Goal: Obtain resource: Obtain resource

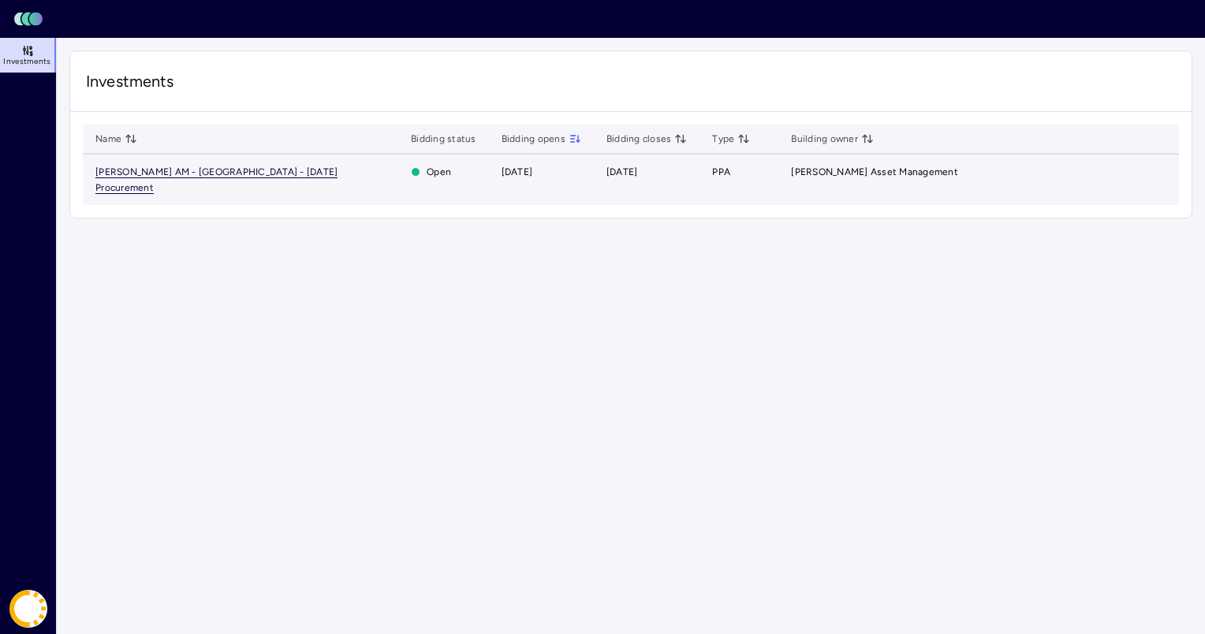
click at [314, 173] on span "[PERSON_NAME] AM - [GEOGRAPHIC_DATA] - [DATE] Procurement" at bounding box center [216, 180] width 242 height 28
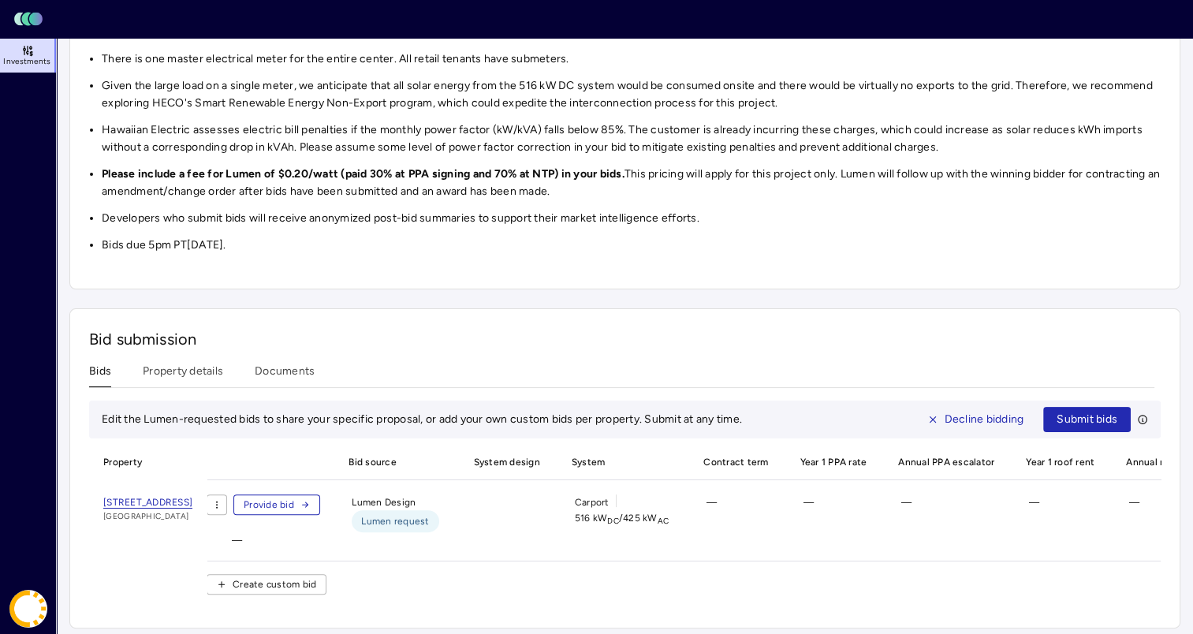
scroll to position [325, 0]
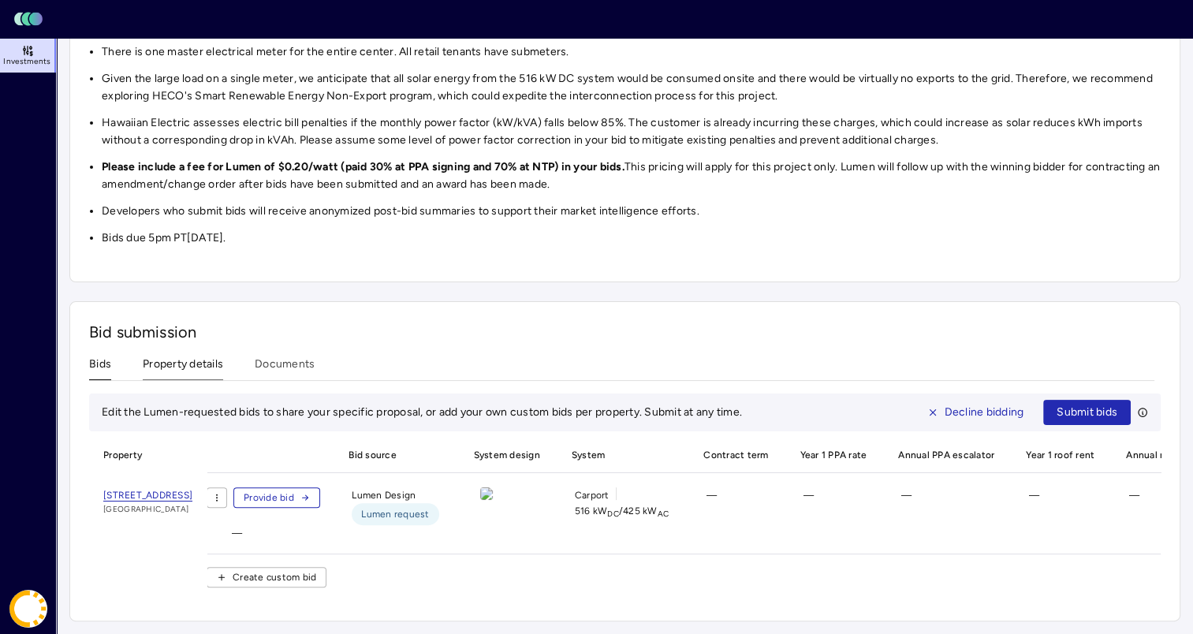
click at [175, 346] on div "Bid submission Bids Property details Documents Edit the Lumen-requested bids to…" at bounding box center [624, 461] width 1111 height 320
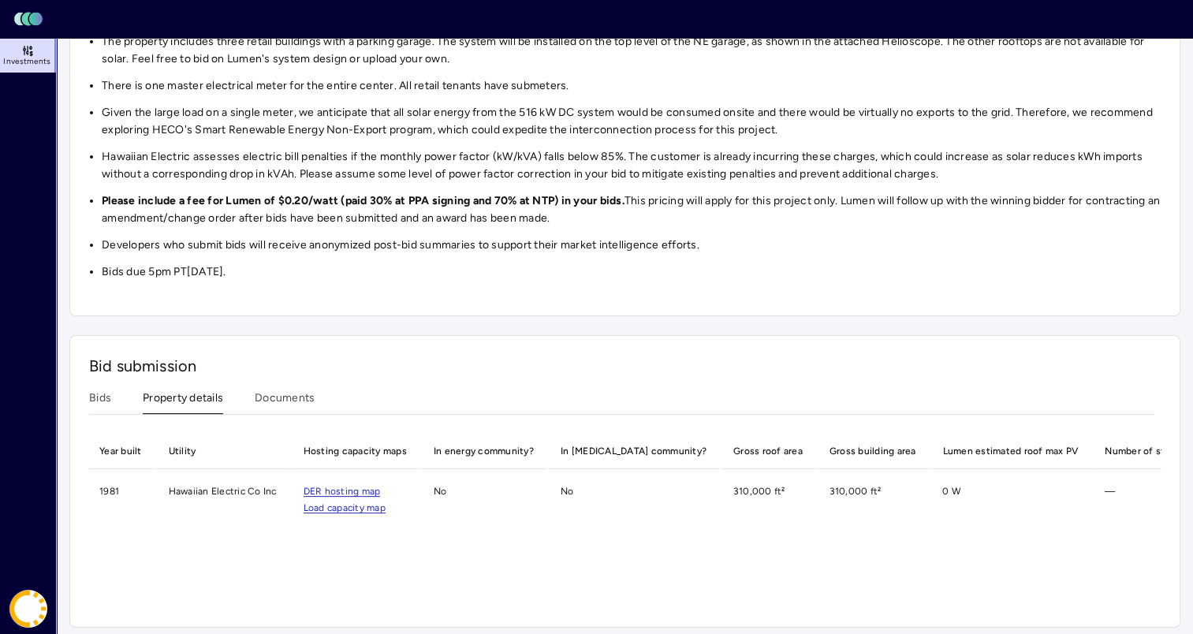
scroll to position [0, 1065]
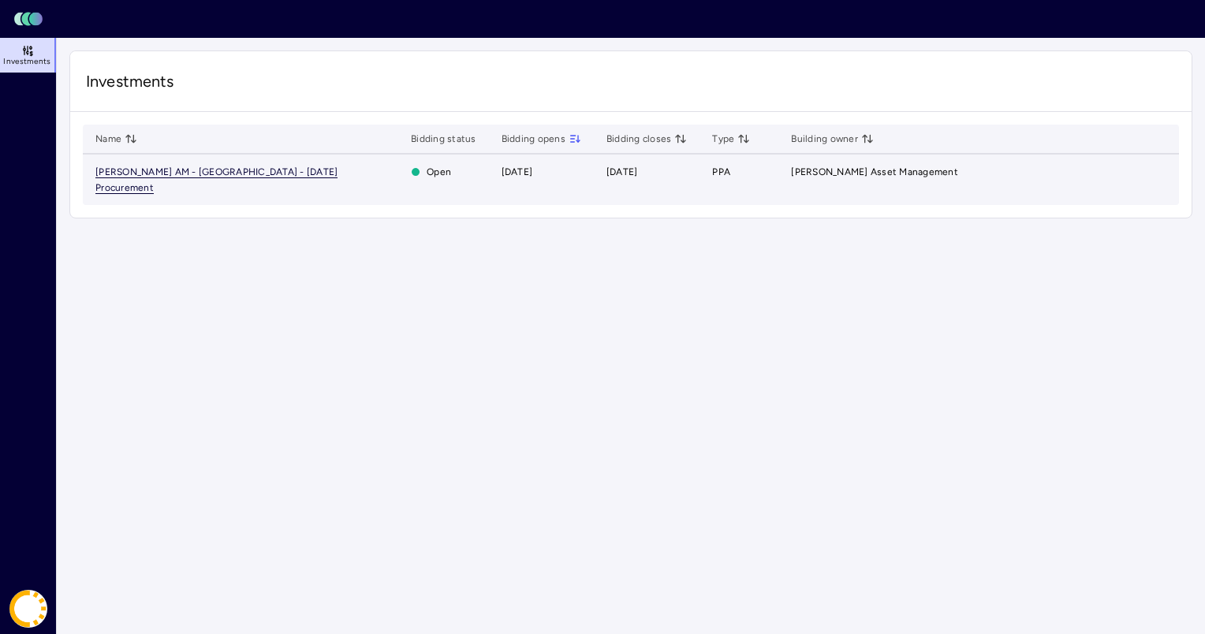
click at [248, 174] on span "[PERSON_NAME] AM - [GEOGRAPHIC_DATA] - [DATE] Procurement" at bounding box center [216, 180] width 242 height 28
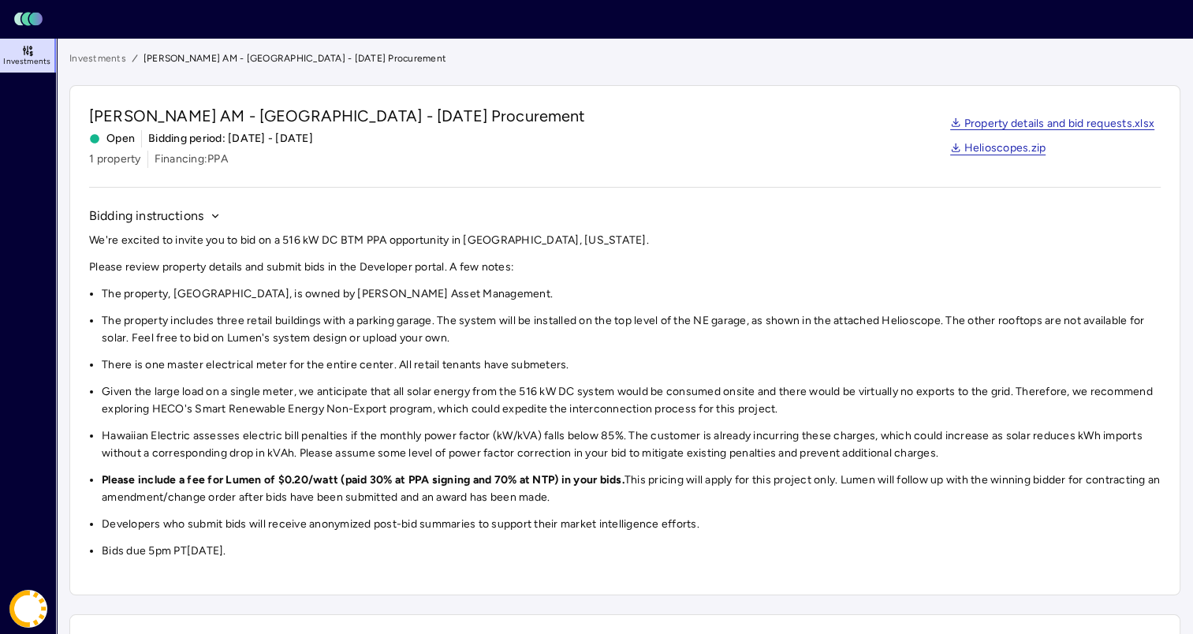
scroll to position [325, 0]
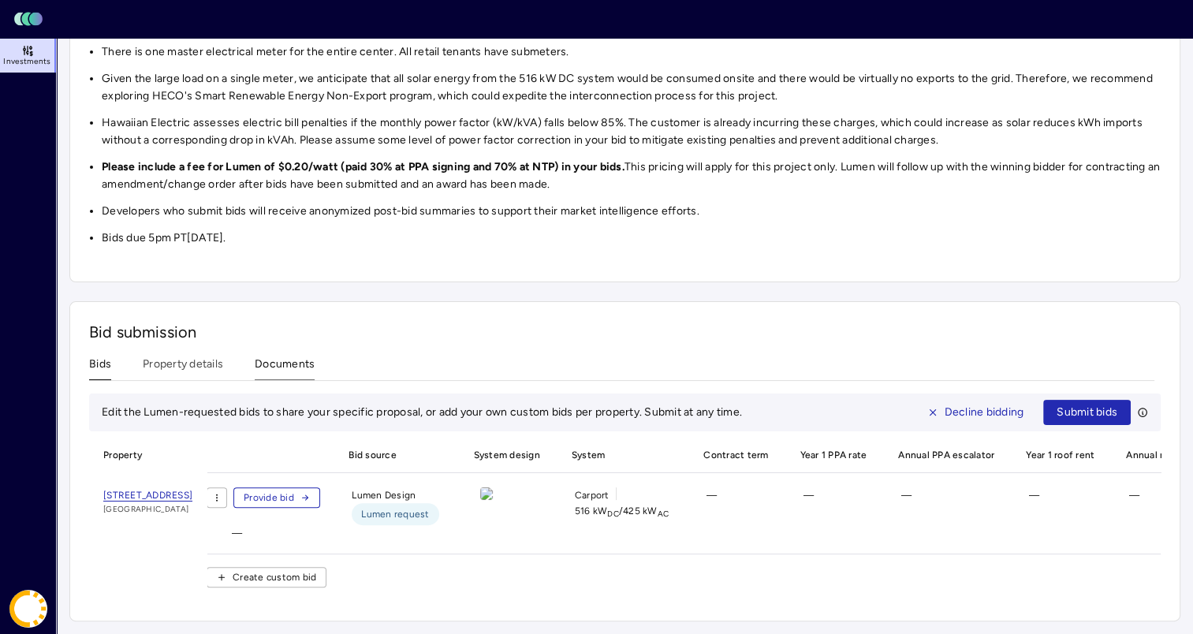
click at [289, 344] on div "Investments [PERSON_NAME] AM - [GEOGRAPHIC_DATA] - [DATE] Procurement [PERSON_N…" at bounding box center [624, 179] width 1111 height 884
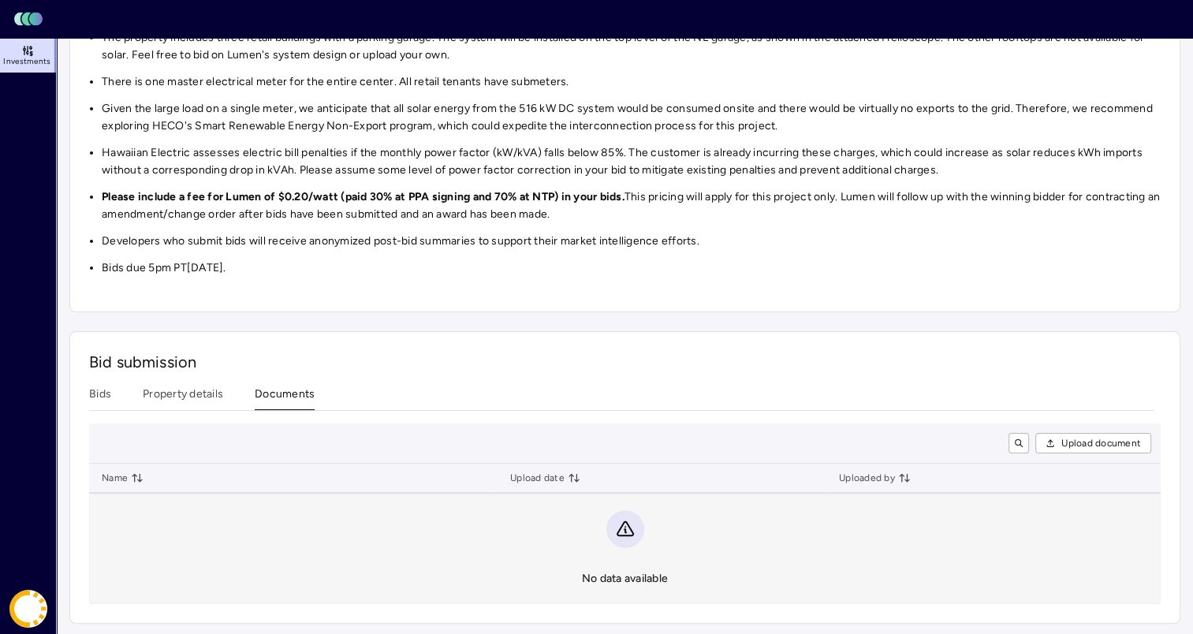
scroll to position [283, 0]
click at [276, 394] on button "Documents" at bounding box center [285, 398] width 60 height 24
click at [189, 391] on button "Property details" at bounding box center [183, 398] width 80 height 24
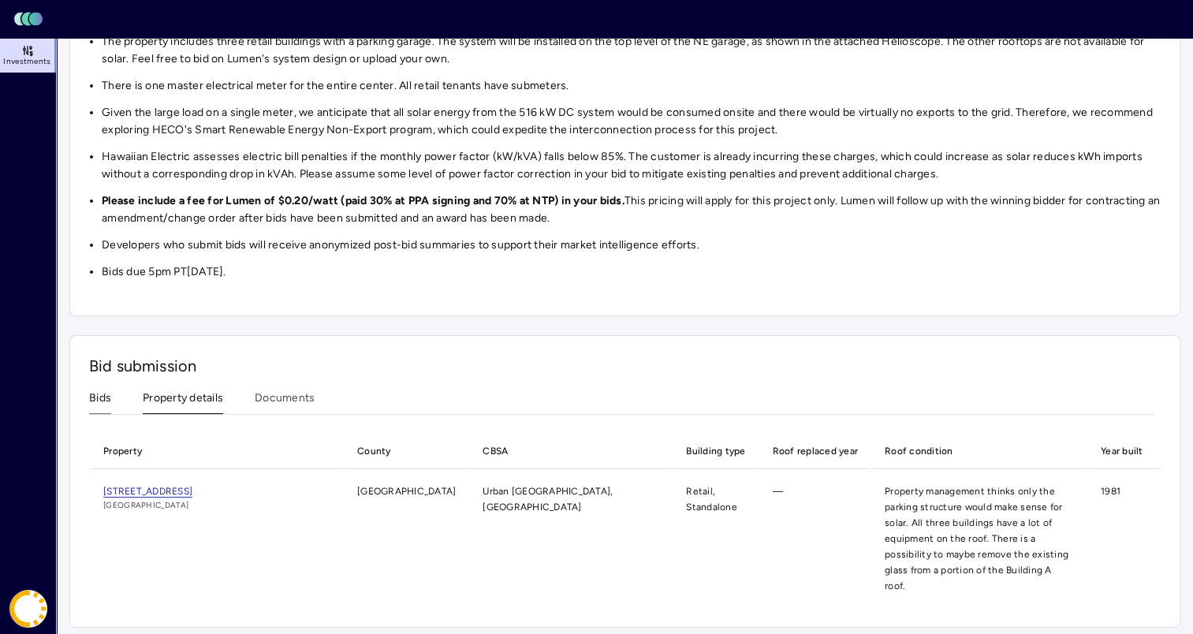
click at [102, 394] on button "Bids" at bounding box center [100, 401] width 22 height 24
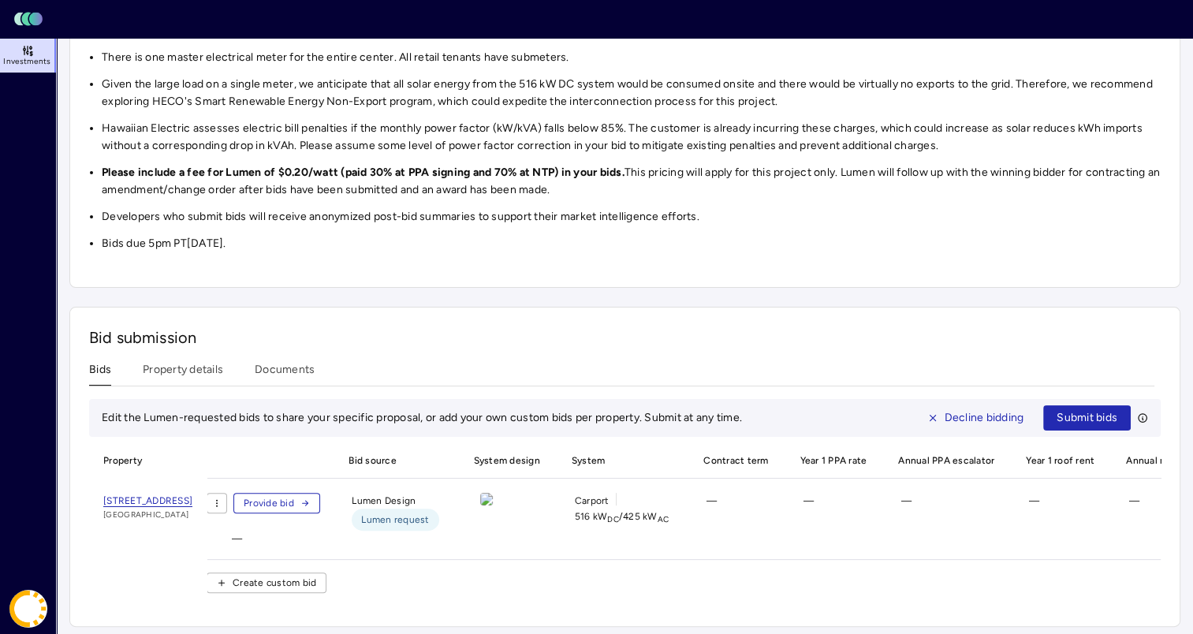
scroll to position [325, 0]
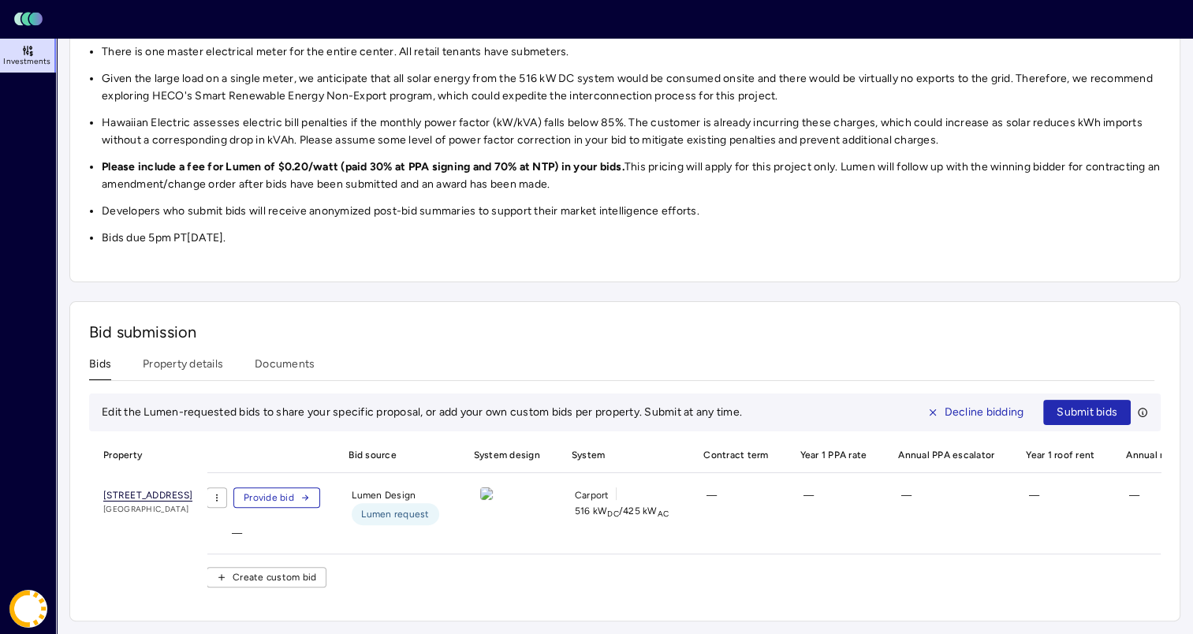
click at [192, 490] on span "[STREET_ADDRESS]" at bounding box center [147, 496] width 89 height 12
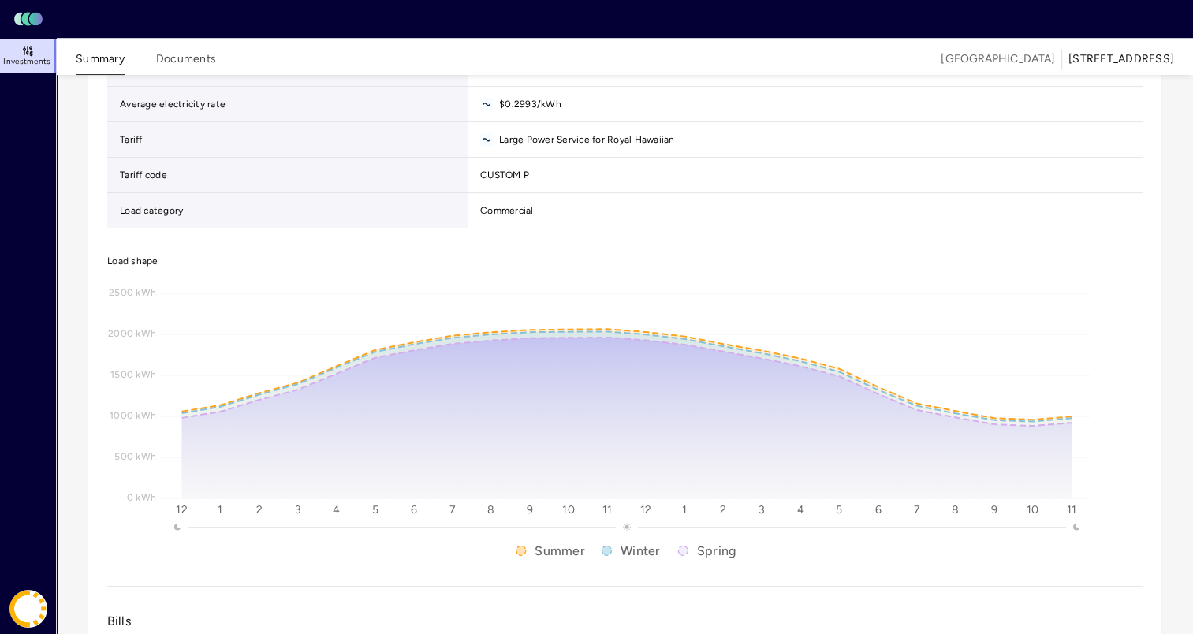
scroll to position [1216, 0]
drag, startPoint x: 88, startPoint y: 301, endPoint x: 73, endPoint y: 306, distance: 15.7
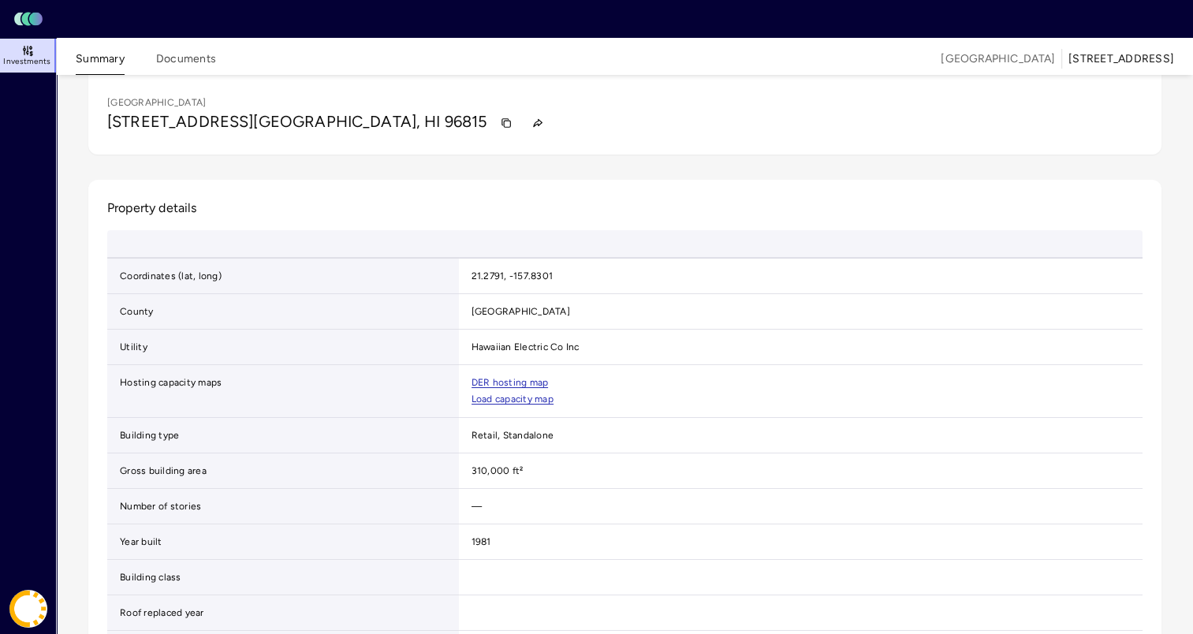
scroll to position [0, 0]
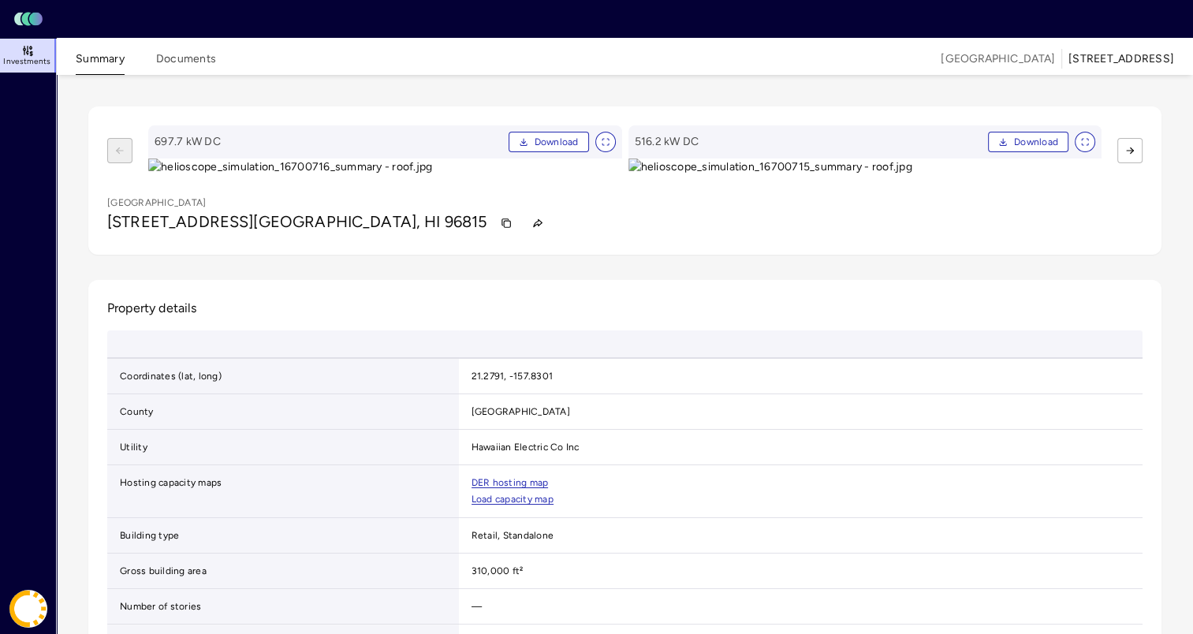
drag, startPoint x: 137, startPoint y: 120, endPoint x: 136, endPoint y: 175, distance: 55.2
click at [136, 175] on div "697.7 kW DC Download 516.2 kW DC Download [GEOGRAPHIC_DATA] [STREET_ADDRESS]" at bounding box center [624, 180] width 1073 height 148
click at [134, 175] on div "697.7 kW DC Download 516.2 kW DC Download" at bounding box center [624, 150] width 1035 height 50
click at [252, 120] on div "697.7 kW DC Download 516.2 kW DC Download [GEOGRAPHIC_DATA] [STREET_ADDRESS]" at bounding box center [624, 180] width 1073 height 148
click at [183, 61] on button "Documents" at bounding box center [186, 62] width 60 height 24
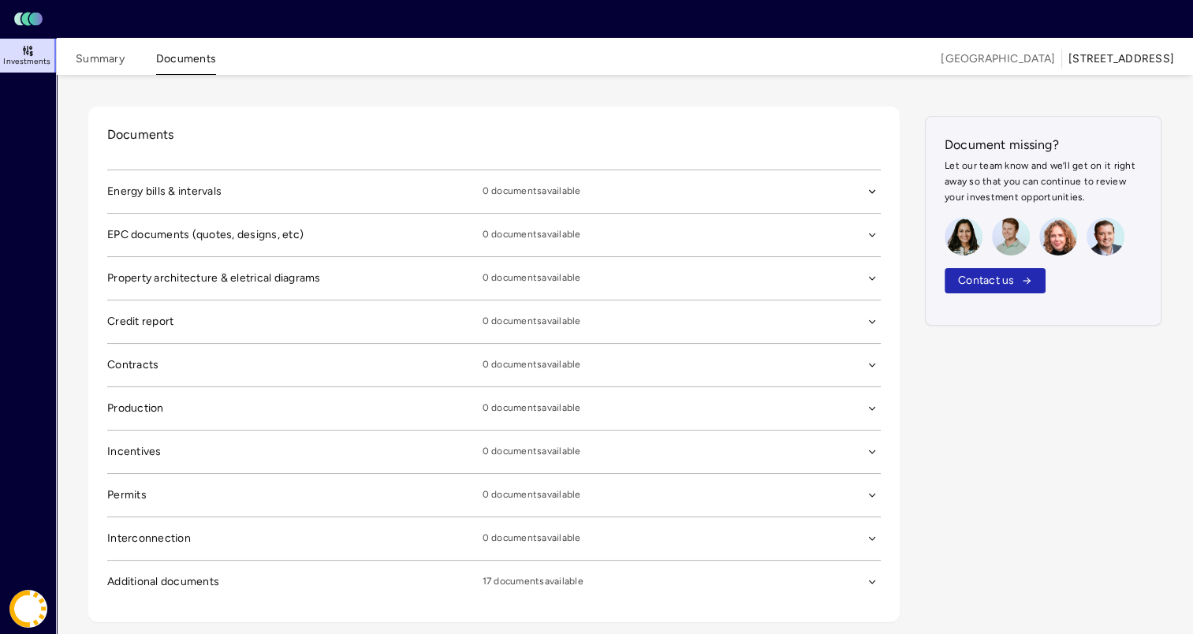
scroll to position [18, 0]
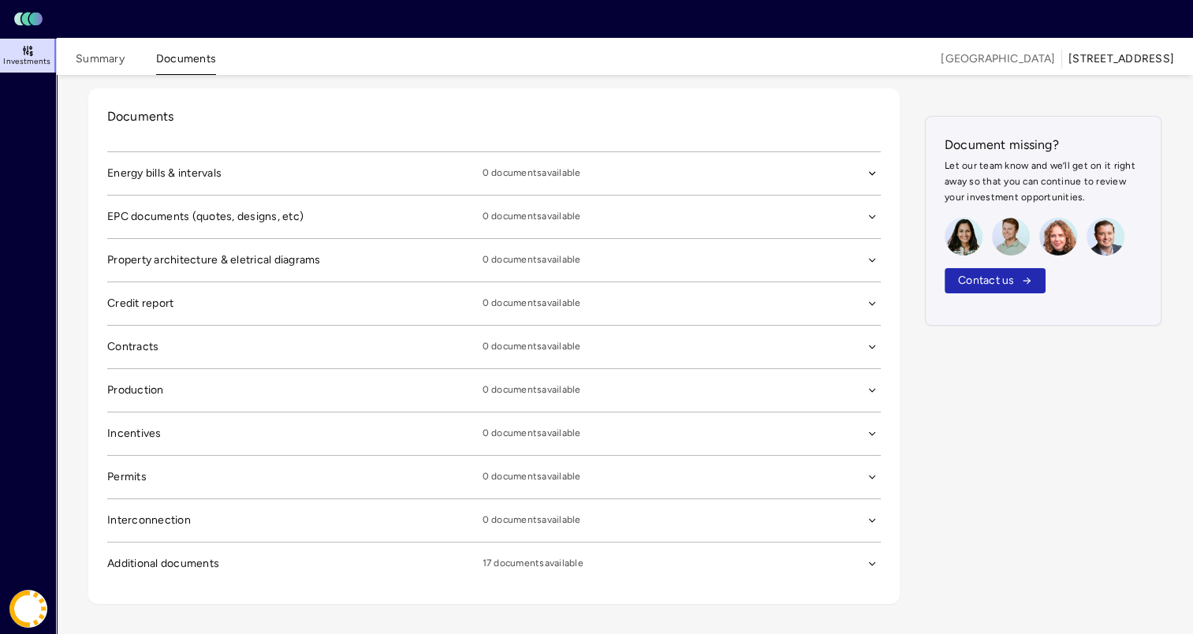
click at [161, 182] on span "Additional documents" at bounding box center [294, 173] width 375 height 17
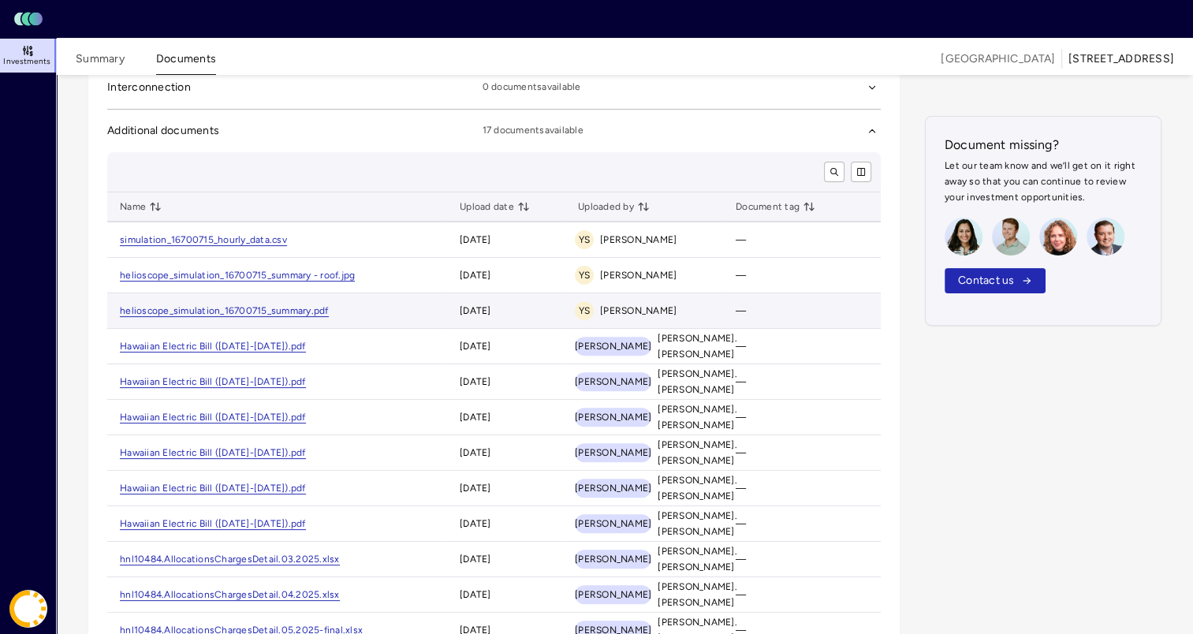
scroll to position [485, 0]
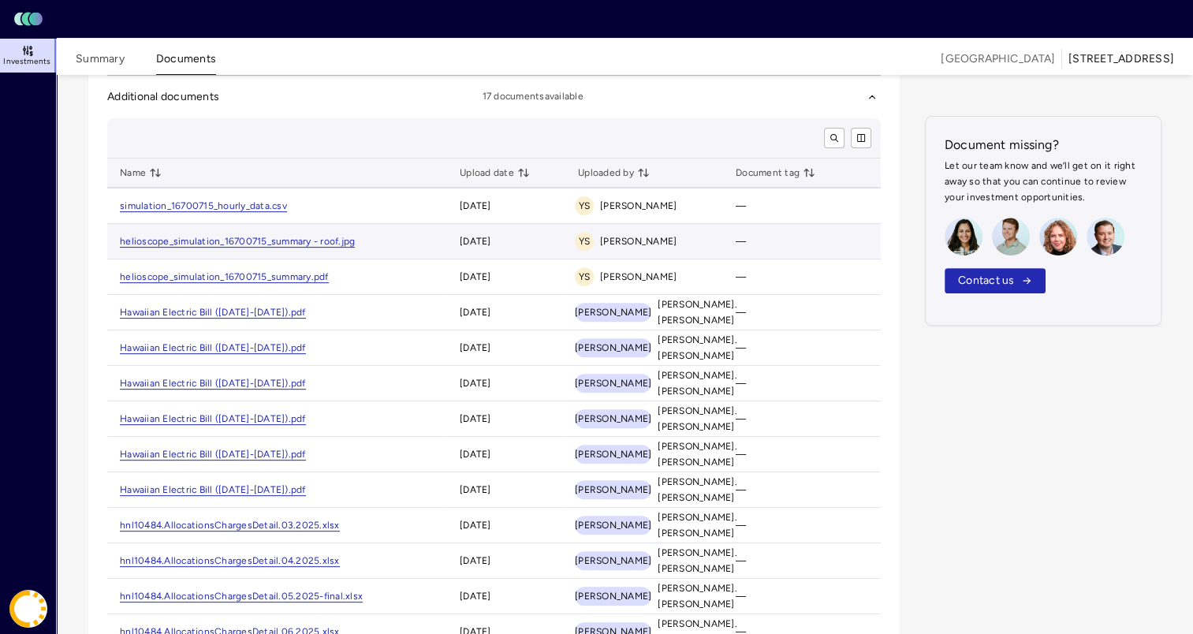
click at [381, 241] on td "helioscope_simulation_16700715_summary - roof.jpg" at bounding box center [277, 241] width 340 height 35
click at [311, 241] on link "helioscope_simulation_16700715_summary - roof.jpg" at bounding box center [237, 242] width 235 height 12
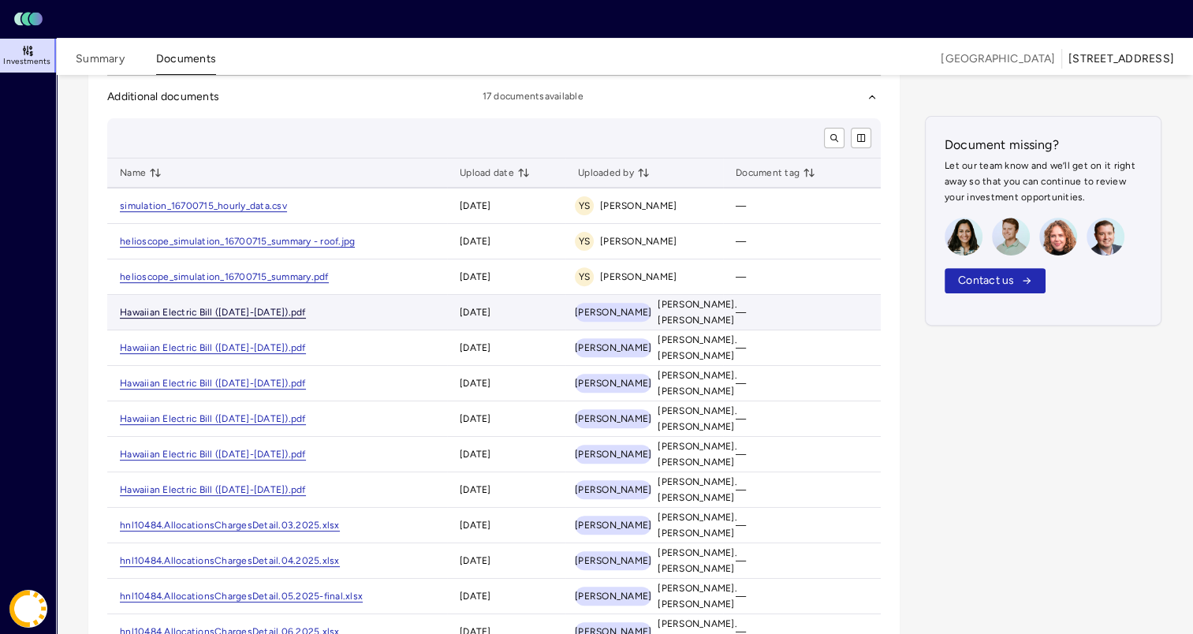
click at [266, 309] on link "Hawaiian Electric Bill ([DATE]-[DATE]).pdf" at bounding box center [213, 313] width 186 height 12
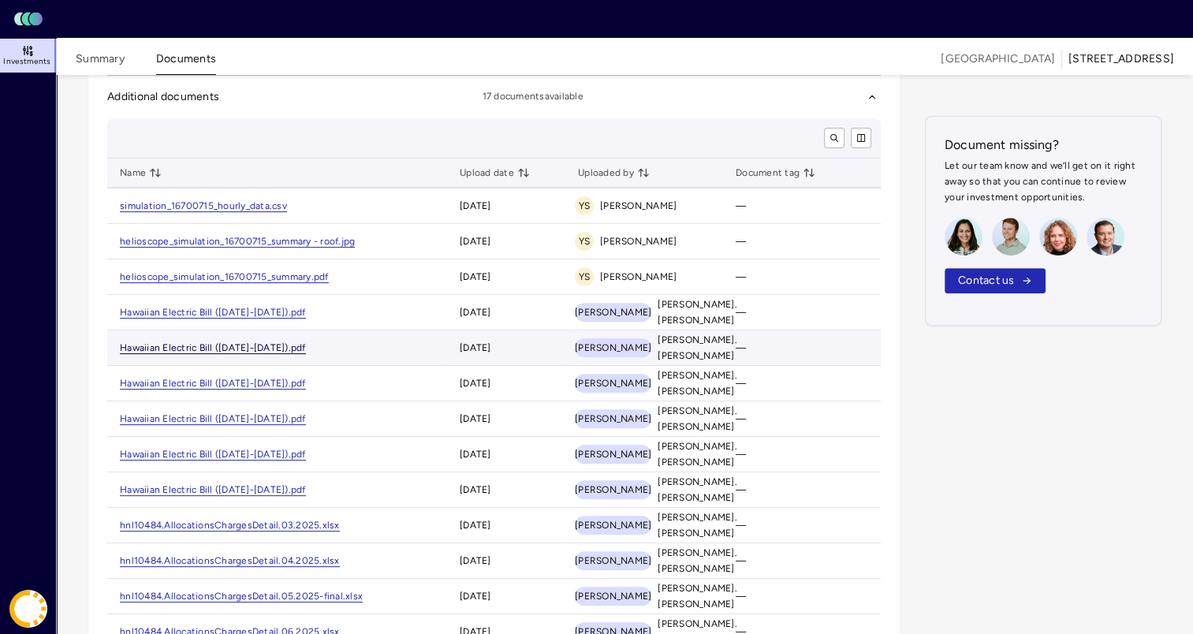
click at [268, 344] on link "Hawaiian Electric Bill ([DATE]-[DATE]).pdf" at bounding box center [213, 348] width 186 height 12
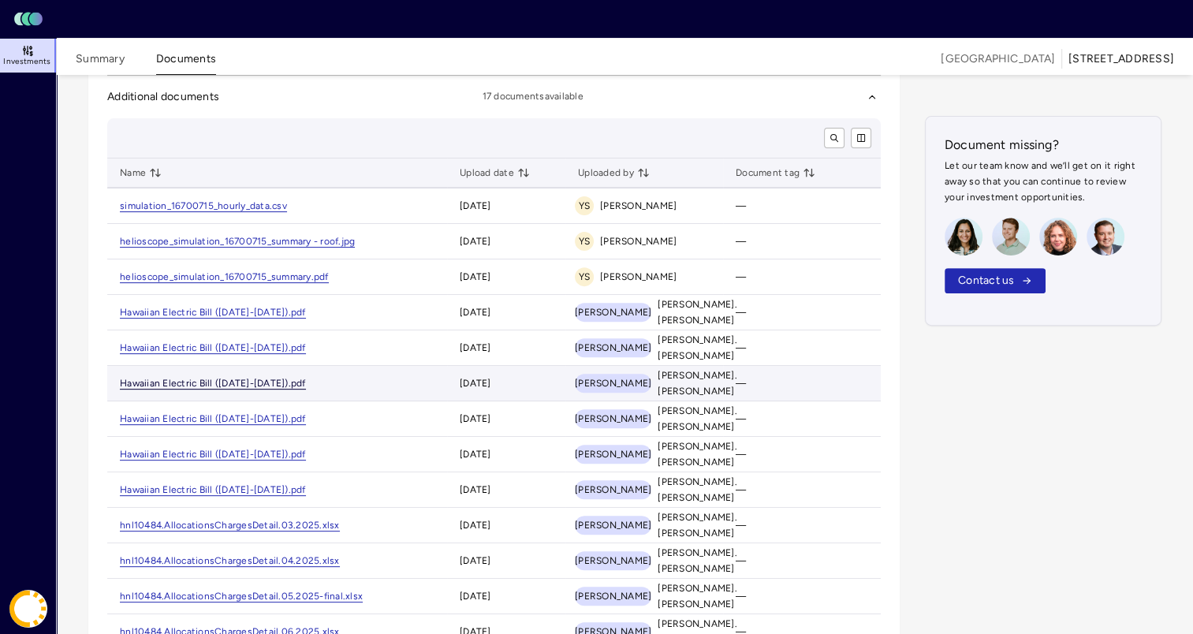
click at [278, 383] on link "Hawaiian Electric Bill ([DATE]-[DATE]).pdf" at bounding box center [213, 384] width 186 height 12
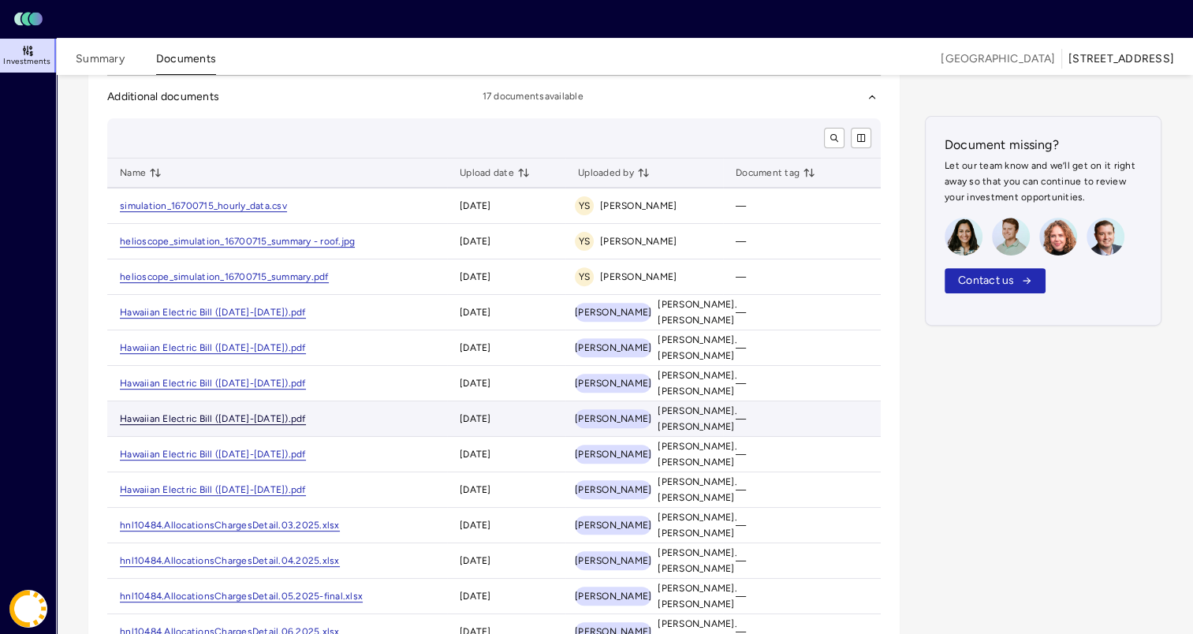
click at [278, 413] on link "Hawaiian Electric Bill ([DATE]-[DATE]).pdf" at bounding box center [213, 419] width 186 height 12
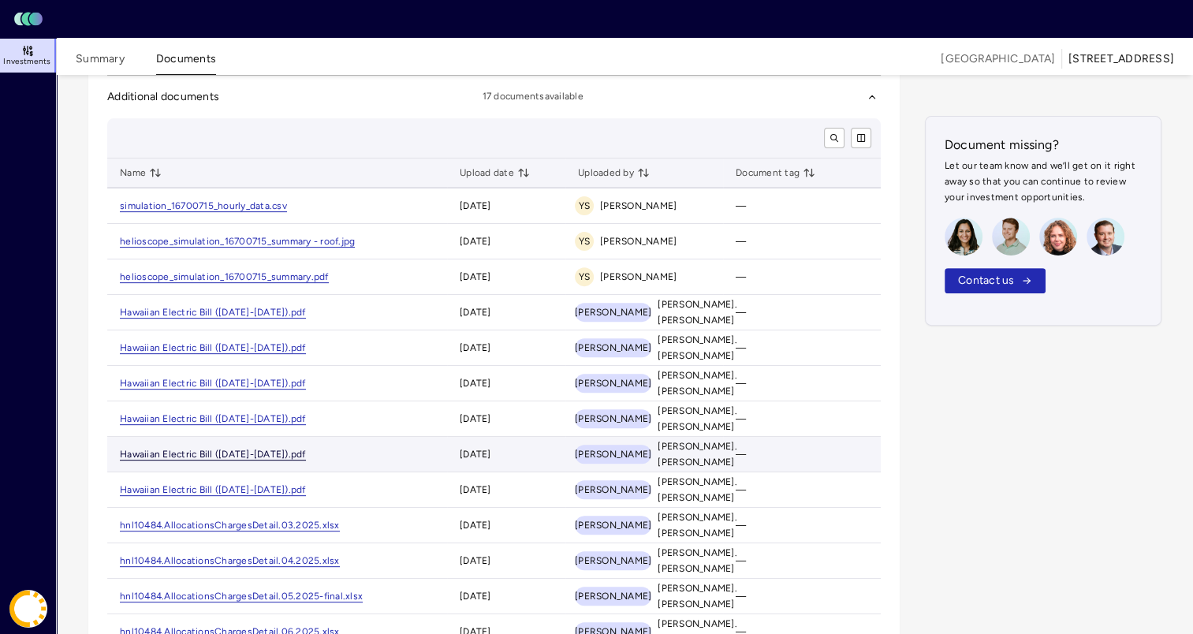
click at [278, 449] on link "Hawaiian Electric Bill ([DATE]-[DATE]).pdf" at bounding box center [213, 455] width 186 height 12
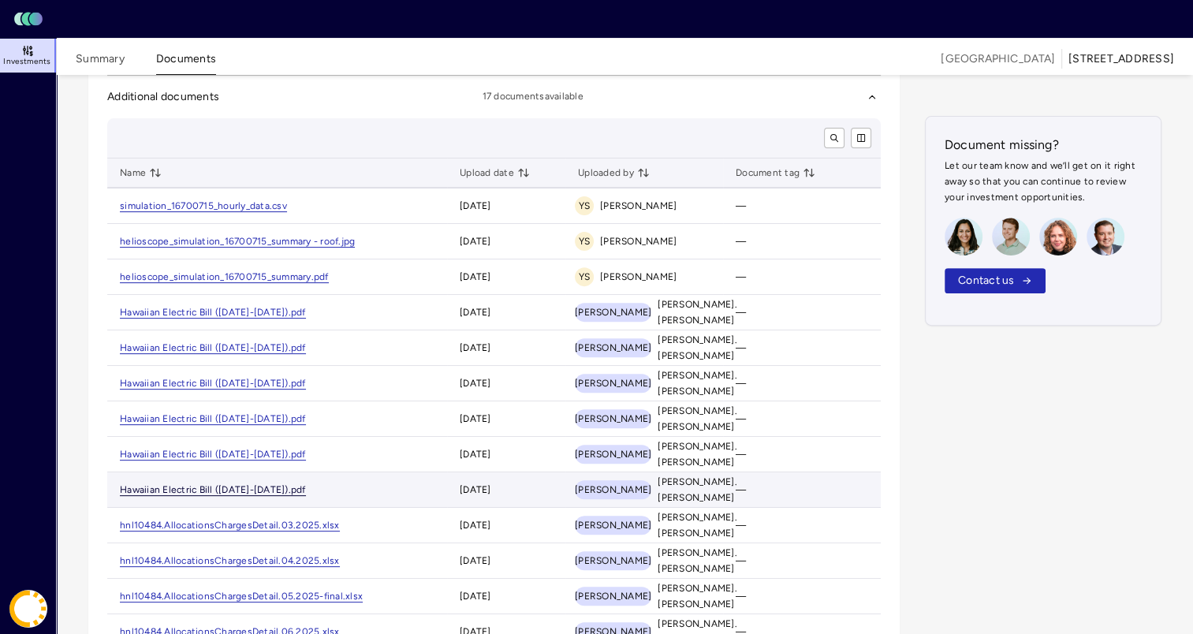
click at [275, 488] on link "Hawaiian Electric Bill ([DATE]-[DATE]).pdf" at bounding box center [213, 490] width 186 height 12
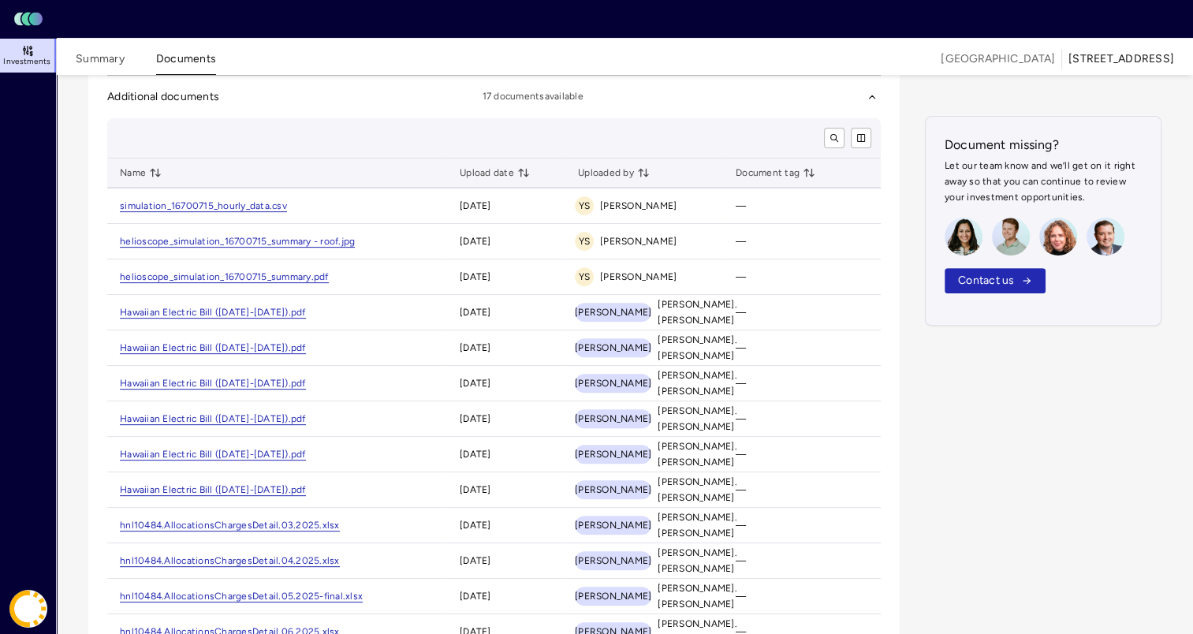
click at [61, 224] on div "Documents Energy bills & intervals 0 documents available EPC documents (quotes,…" at bounding box center [625, 222] width 1136 height 1264
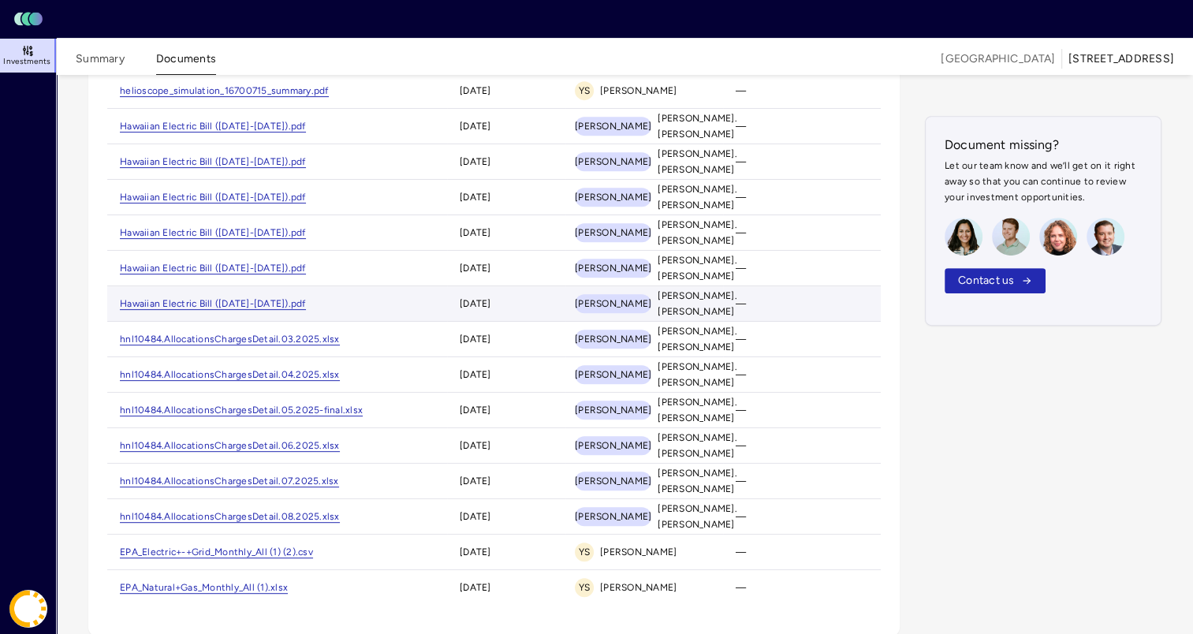
scroll to position [672, 0]
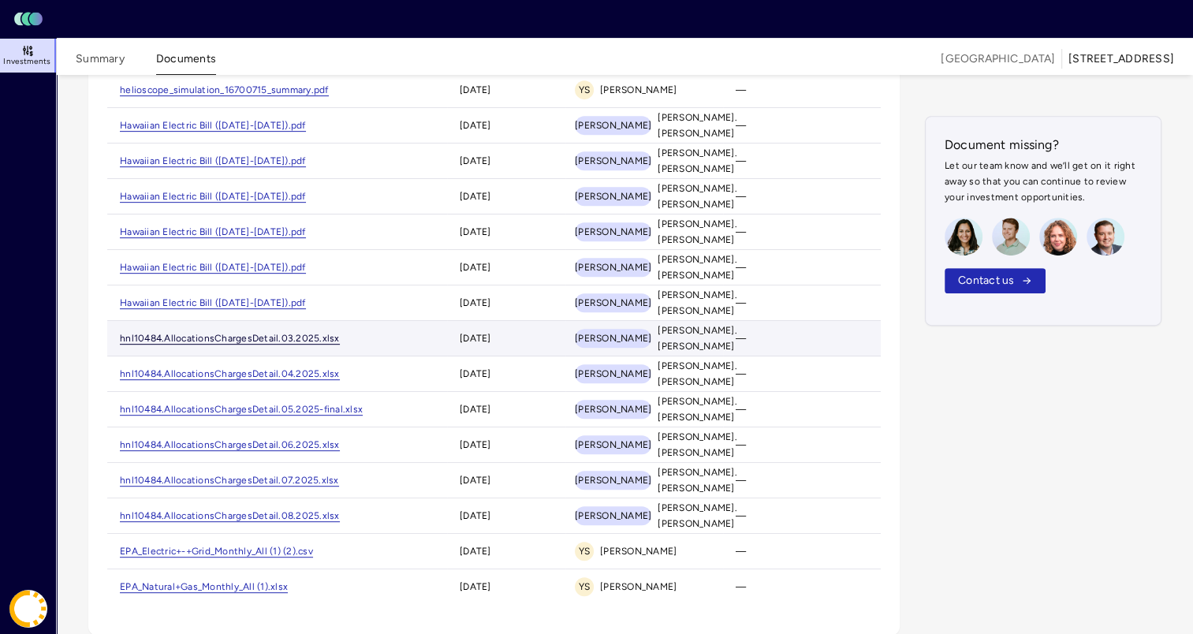
click at [244, 337] on link "hnl10484.AllocationsChargesDetail.03.2025.xlsx" at bounding box center [230, 339] width 220 height 12
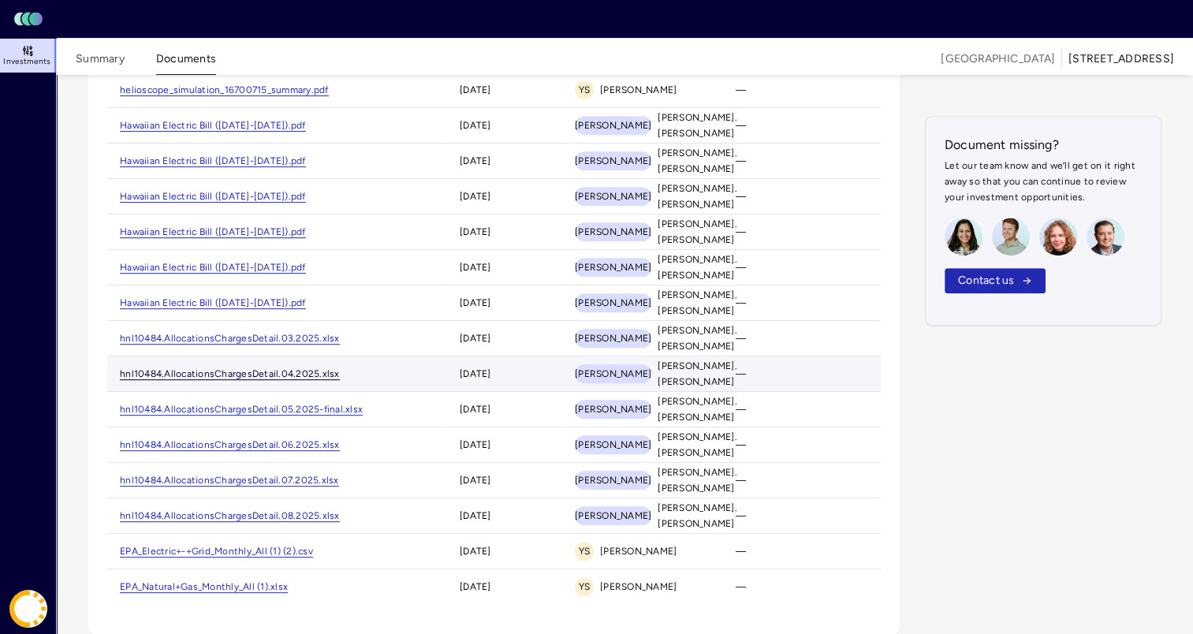
click at [251, 369] on link "hnl10484.AllocationsChargesDetail.04.2025.xlsx" at bounding box center [230, 374] width 220 height 12
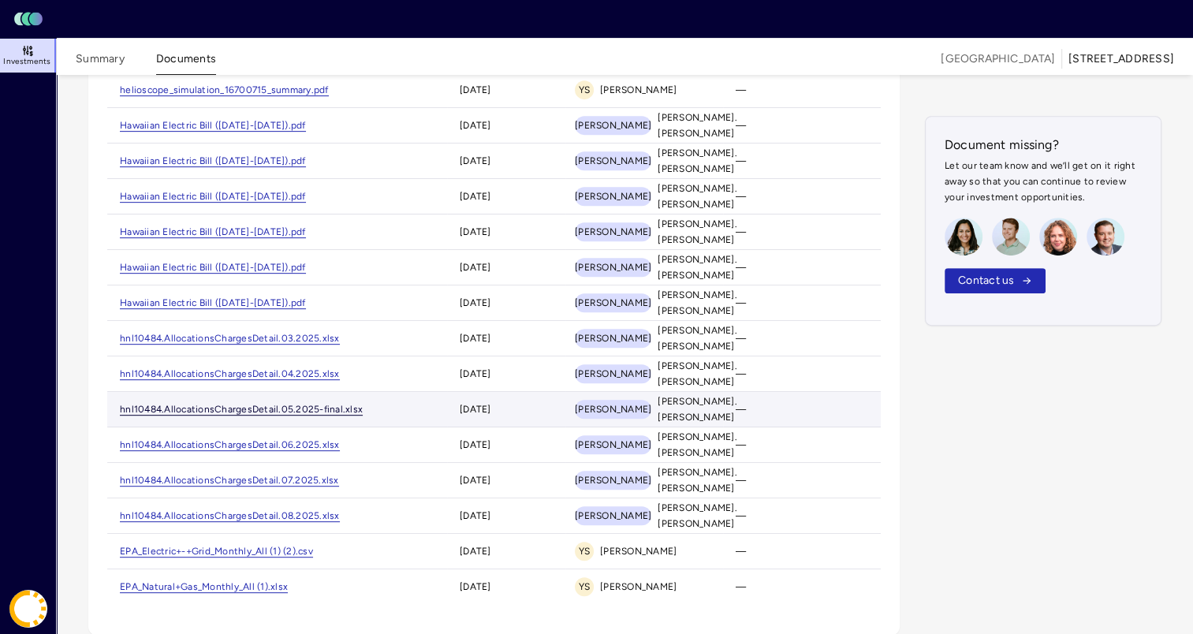
click at [254, 407] on link "hnl10484.AllocationsChargesDetail.05.2025-final.xlsx" at bounding box center [241, 410] width 243 height 12
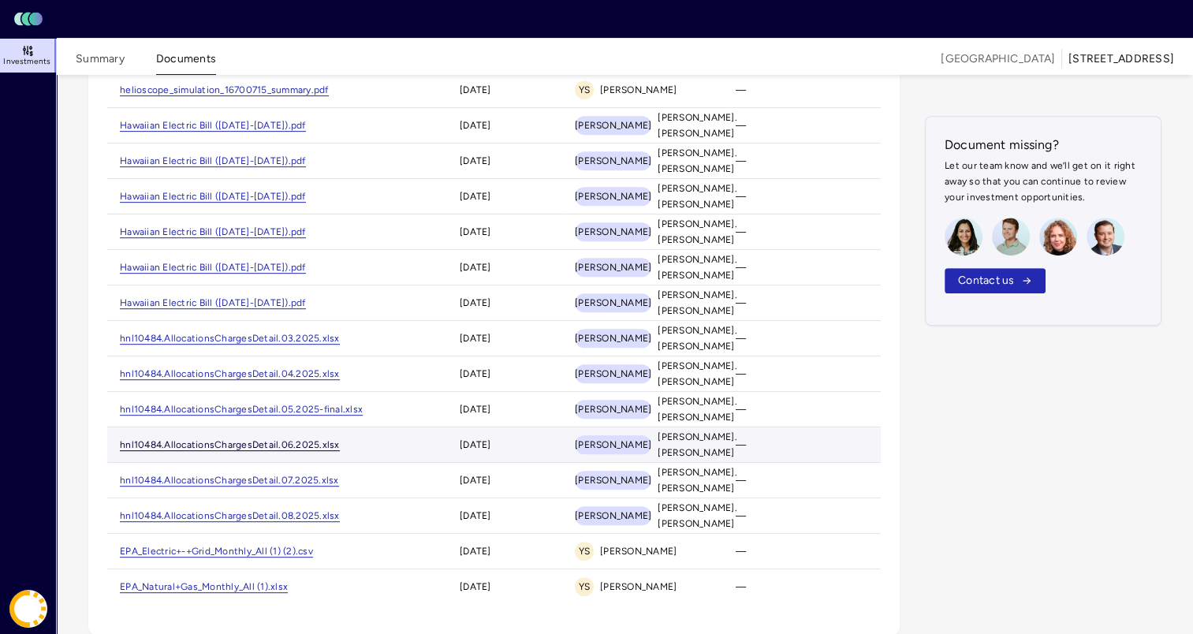
click at [255, 439] on link "hnl10484.AllocationsChargesDetail.06.2025.xlsx" at bounding box center [230, 445] width 220 height 12
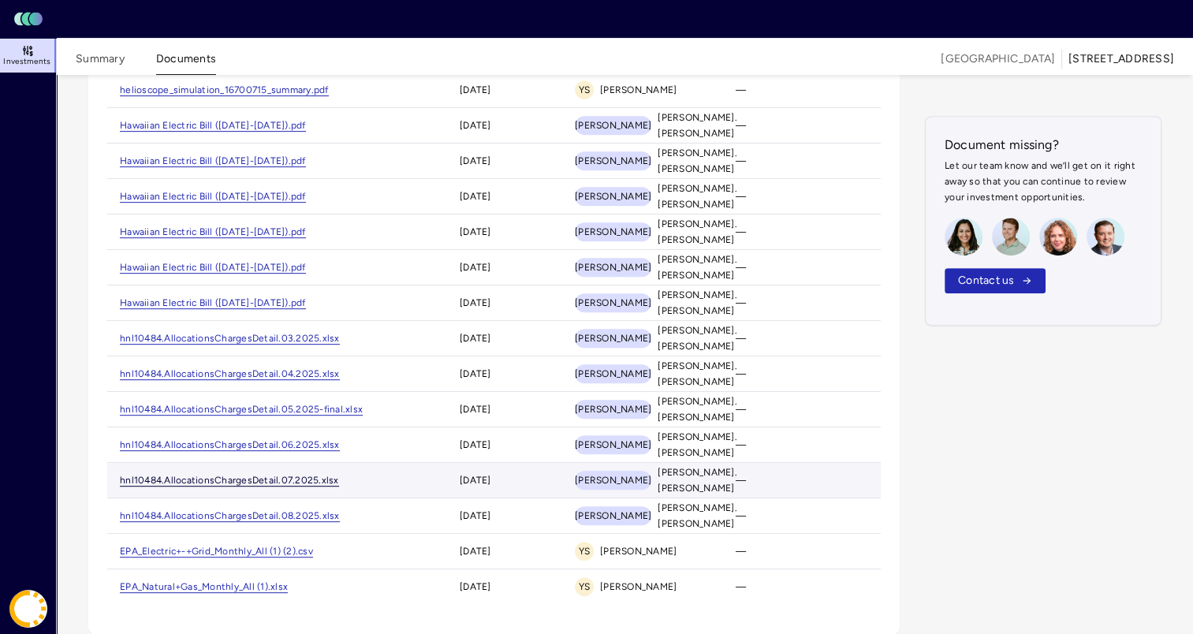
click at [252, 476] on link "hnl10484.AllocationsChargesDetail.07.2025.xlsx" at bounding box center [229, 481] width 219 height 12
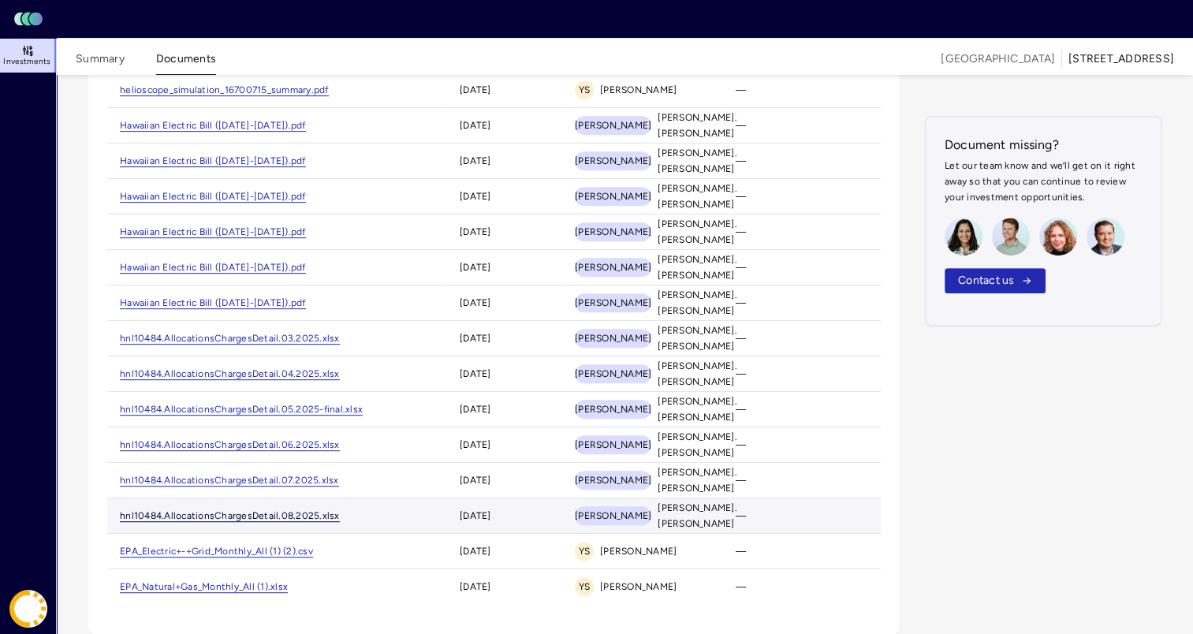
click at [249, 512] on link "hnl10484.AllocationsChargesDetail.08.2025.xlsx" at bounding box center [230, 516] width 220 height 12
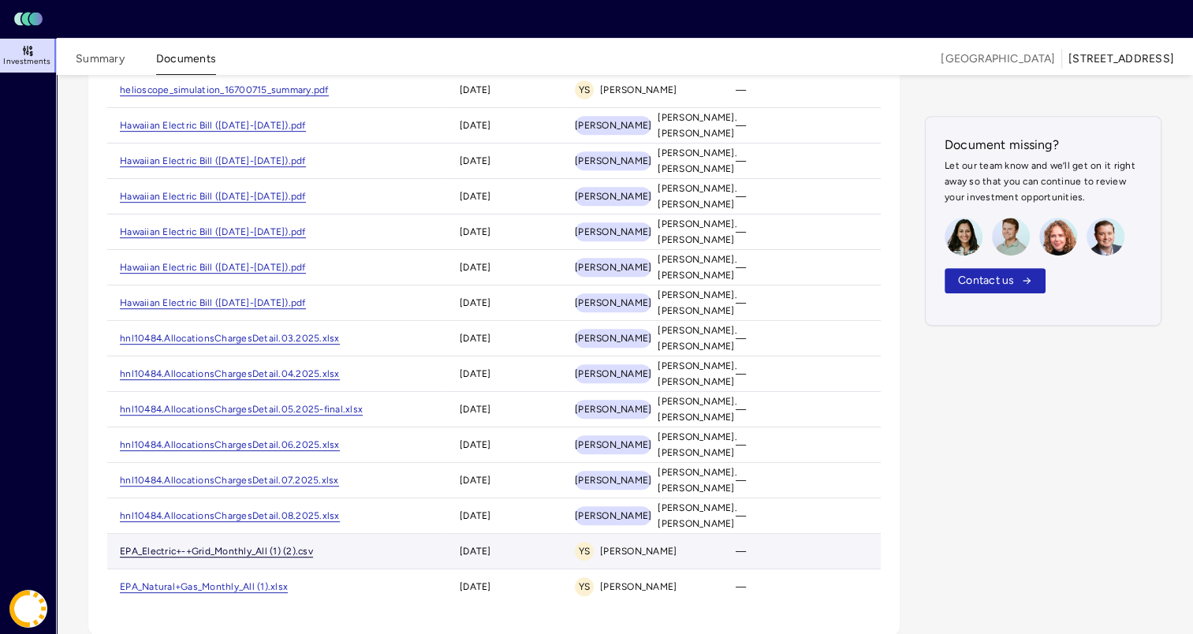
click at [253, 549] on link "EPA_Electric+-+Grid_Monthly_All (1) (2).csv" at bounding box center [216, 552] width 193 height 12
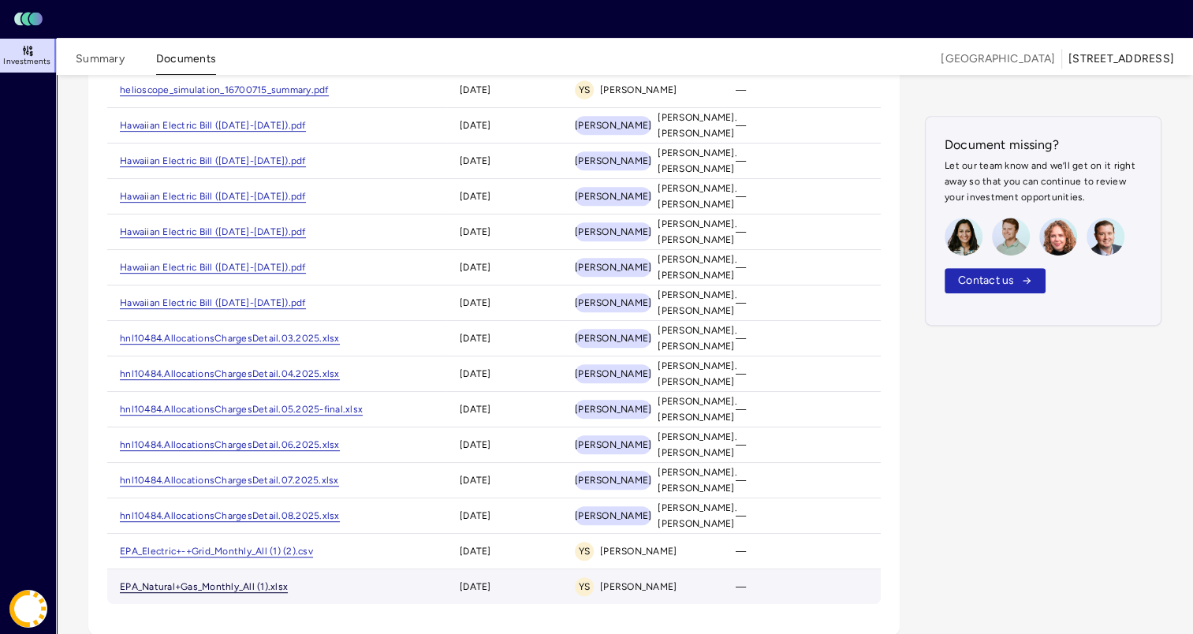
click at [254, 581] on link "EPA_Natural+Gas_Monthly_All (1).xlsx" at bounding box center [204, 587] width 168 height 12
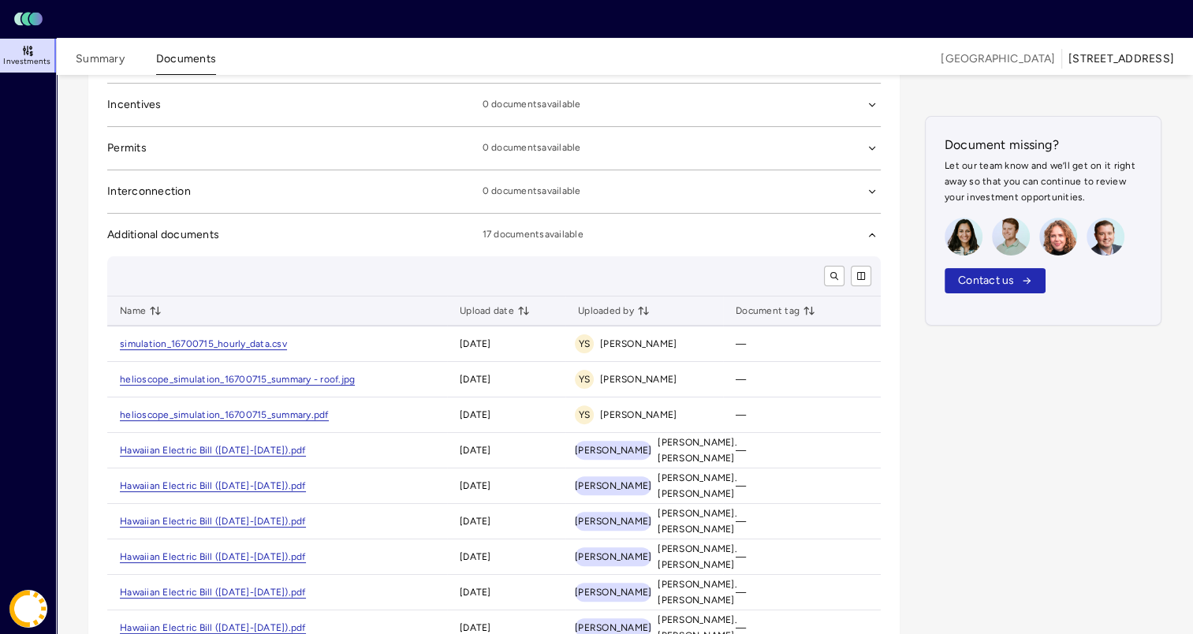
scroll to position [345, 0]
click at [102, 58] on button "Summary" at bounding box center [100, 62] width 49 height 24
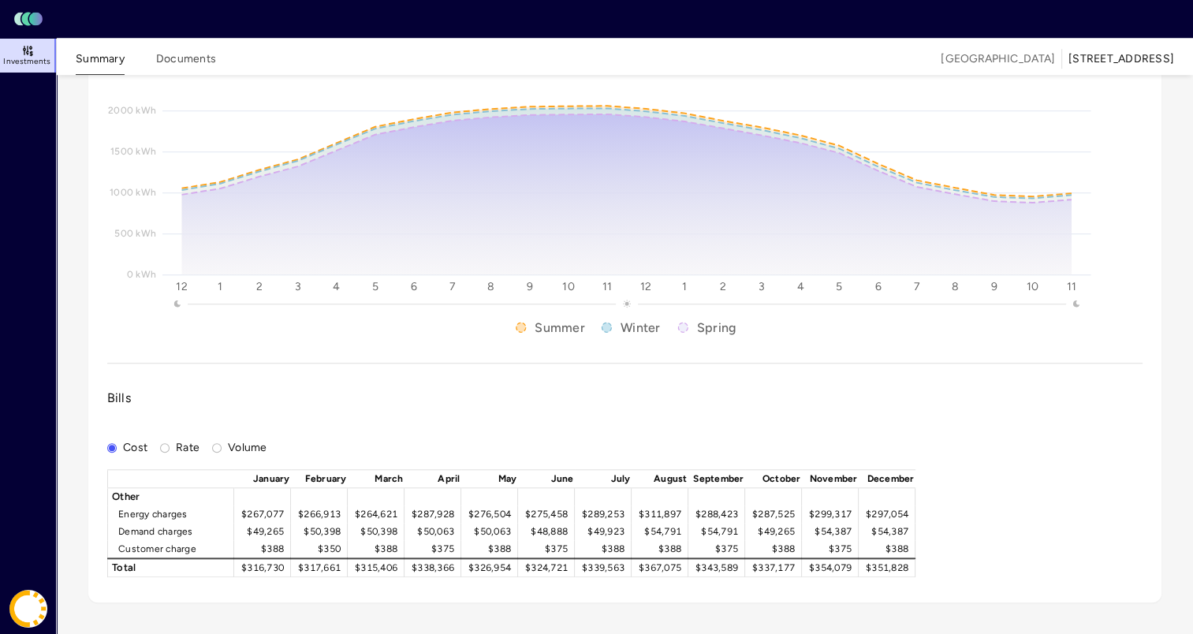
scroll to position [1763, 0]
click at [218, 453] on button "Volume" at bounding box center [216, 447] width 9 height 9
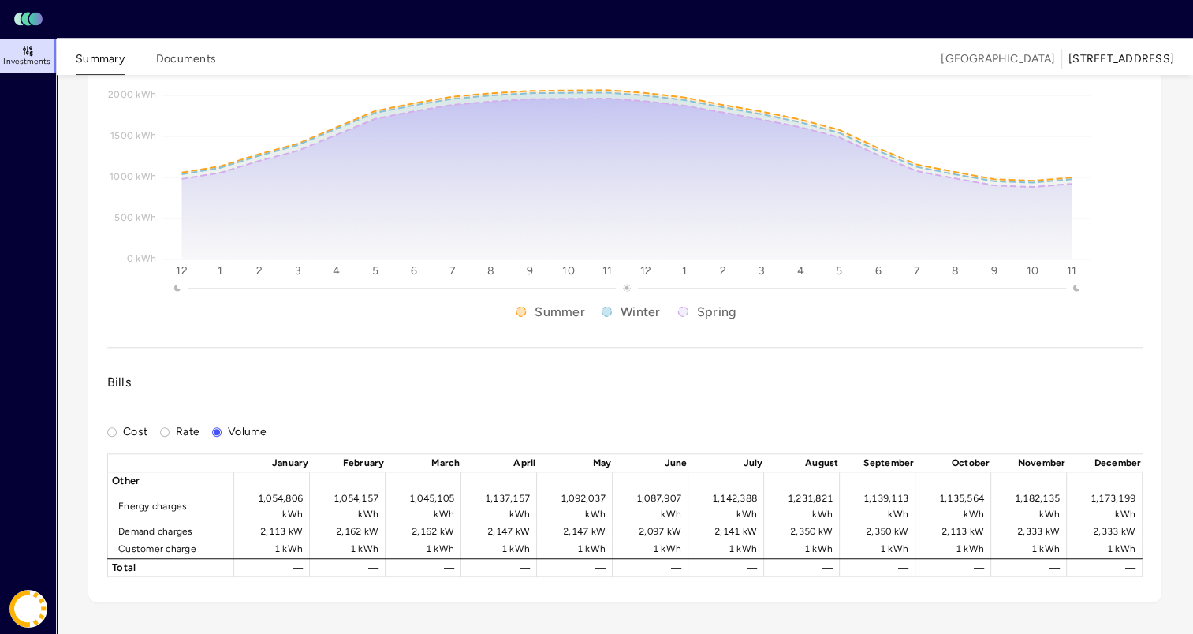
scroll to position [1794, 0]
type button "Volume"
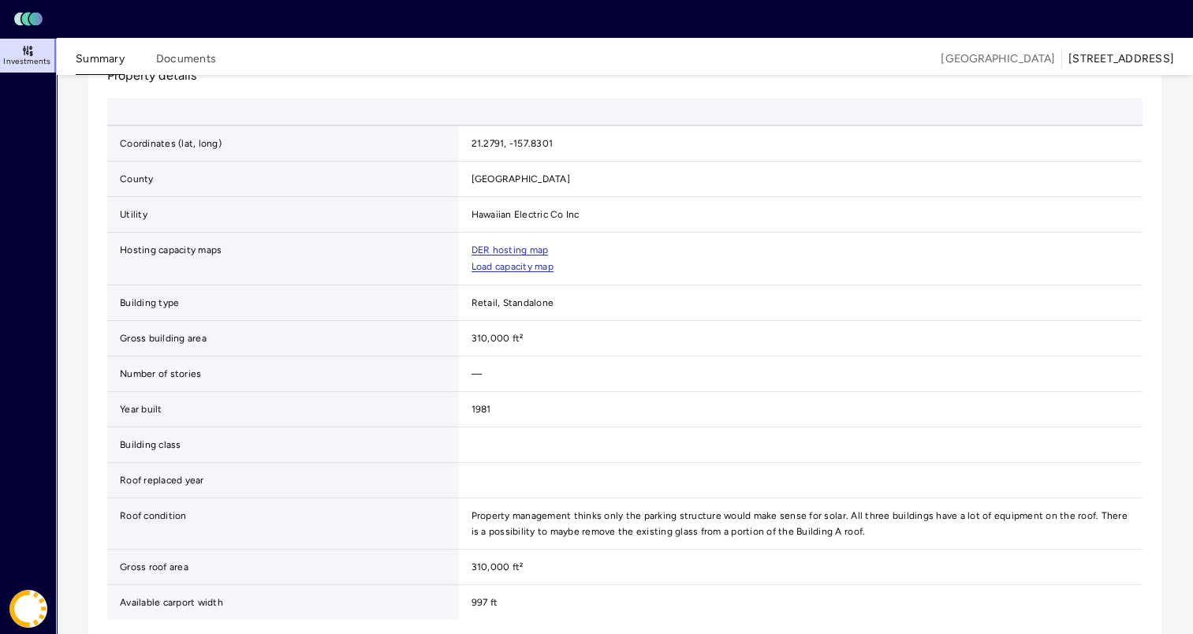
scroll to position [0, 0]
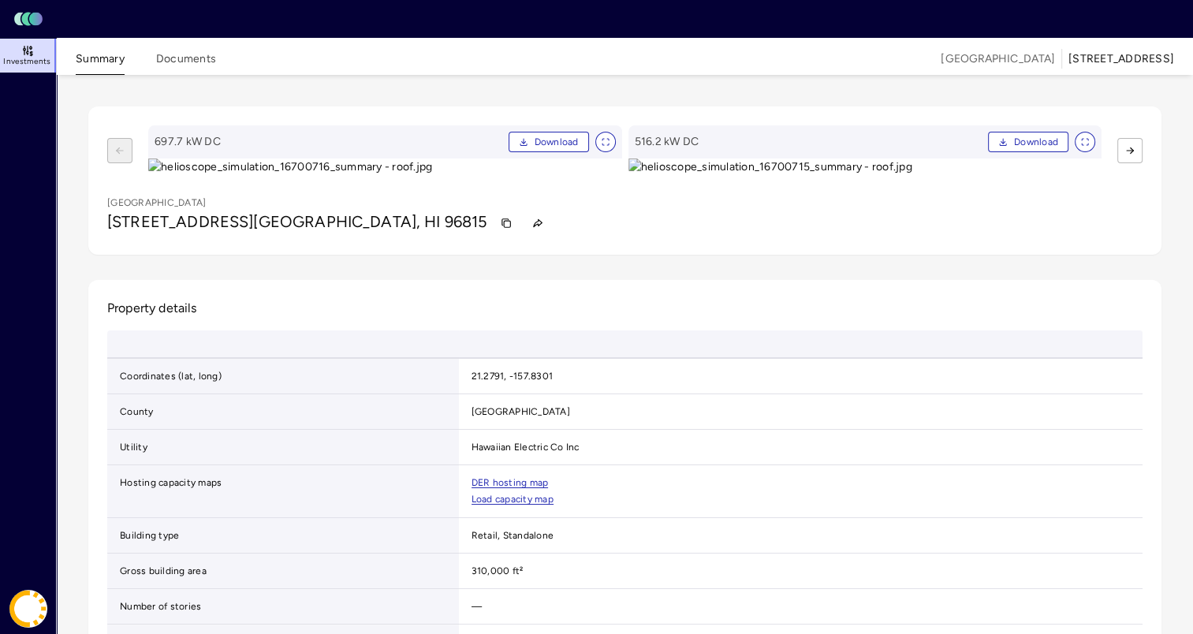
click at [96, 60] on button "Summary" at bounding box center [100, 62] width 49 height 24
click at [28, 49] on icon at bounding box center [28, 50] width 0 height 6
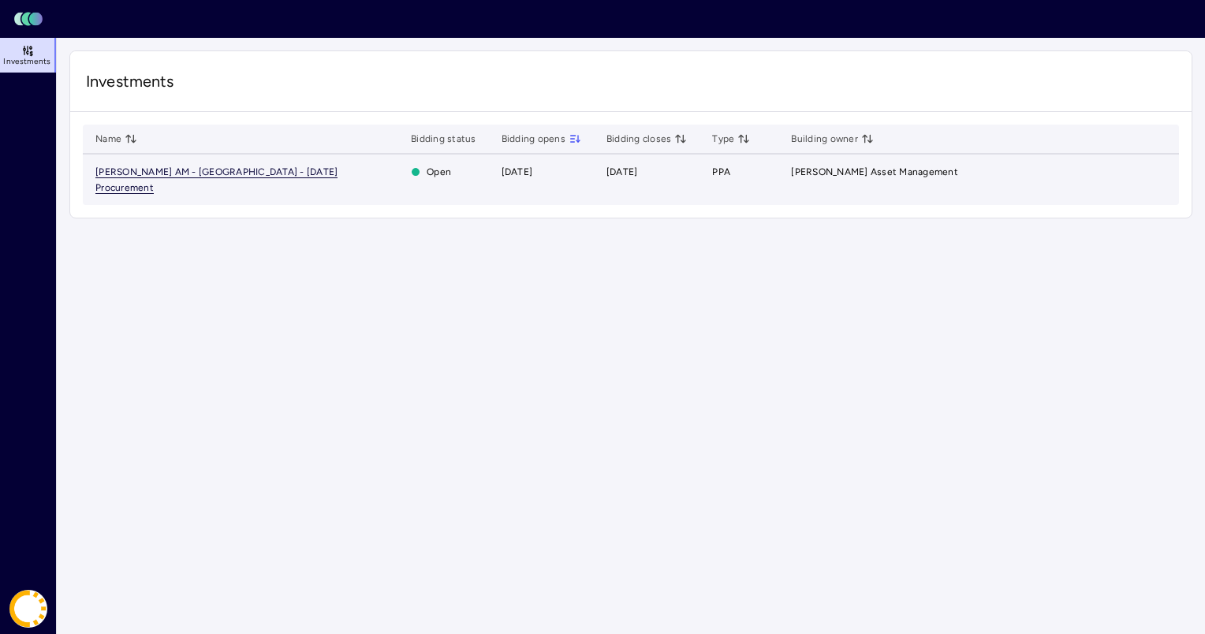
click at [184, 173] on span "[PERSON_NAME] AM - [GEOGRAPHIC_DATA] - [DATE] Procurement" at bounding box center [216, 180] width 242 height 28
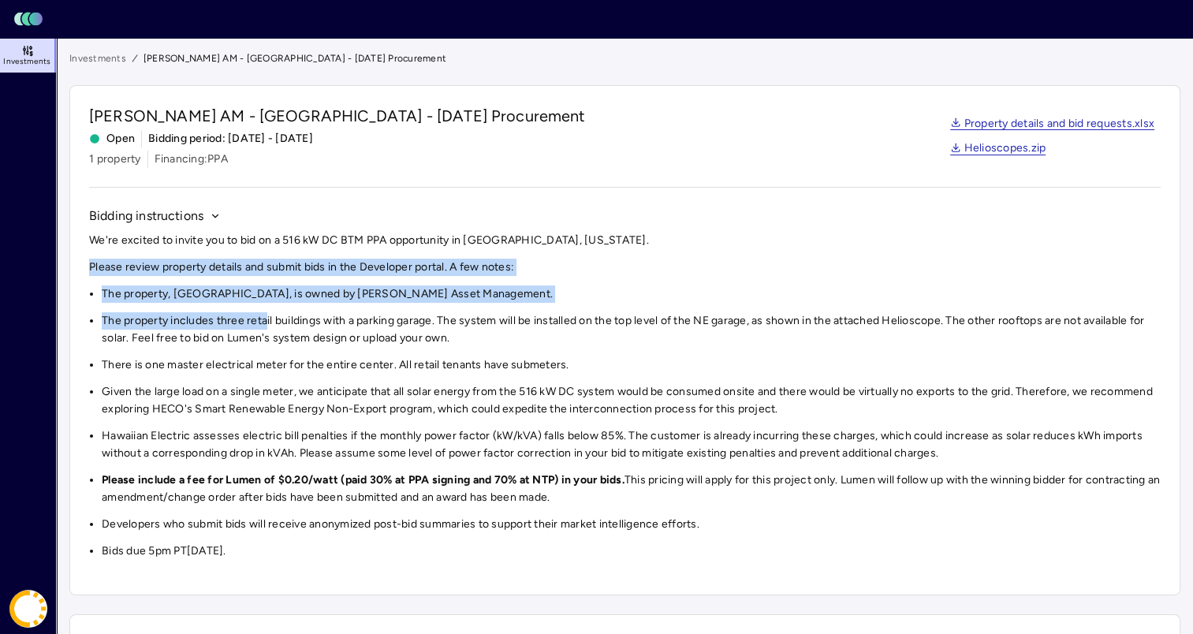
drag, startPoint x: 91, startPoint y: 265, endPoint x: 265, endPoint y: 309, distance: 179.0
click at [265, 309] on div "We're excited to invite you to bid on a 516 kW DC BTM PPA opportunity in [GEOGR…" at bounding box center [624, 396] width 1071 height 328
drag, startPoint x: 265, startPoint y: 309, endPoint x: 149, endPoint y: 287, distance: 118.0
click at [149, 287] on li "The property, [GEOGRAPHIC_DATA], is owned by [PERSON_NAME] Asset Management." at bounding box center [631, 293] width 1059 height 17
click at [102, 296] on li "The property, [GEOGRAPHIC_DATA], is owned by [PERSON_NAME] Asset Management." at bounding box center [631, 293] width 1059 height 17
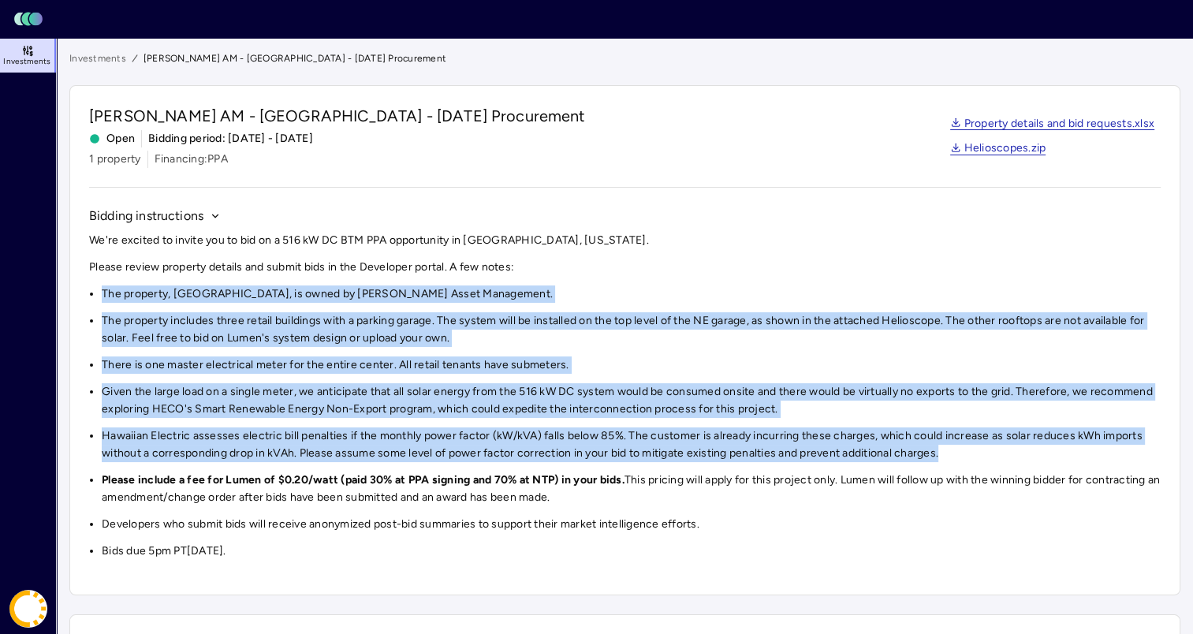
drag, startPoint x: 100, startPoint y: 290, endPoint x: 997, endPoint y: 446, distance: 910.7
click at [997, 446] on div "We're excited to invite you to bid on a 516 kW DC BTM PPA opportunity in [GEOGR…" at bounding box center [624, 396] width 1071 height 328
copy div "The property, [GEOGRAPHIC_DATA], is owned by [PERSON_NAME] Asset Management. Th…"
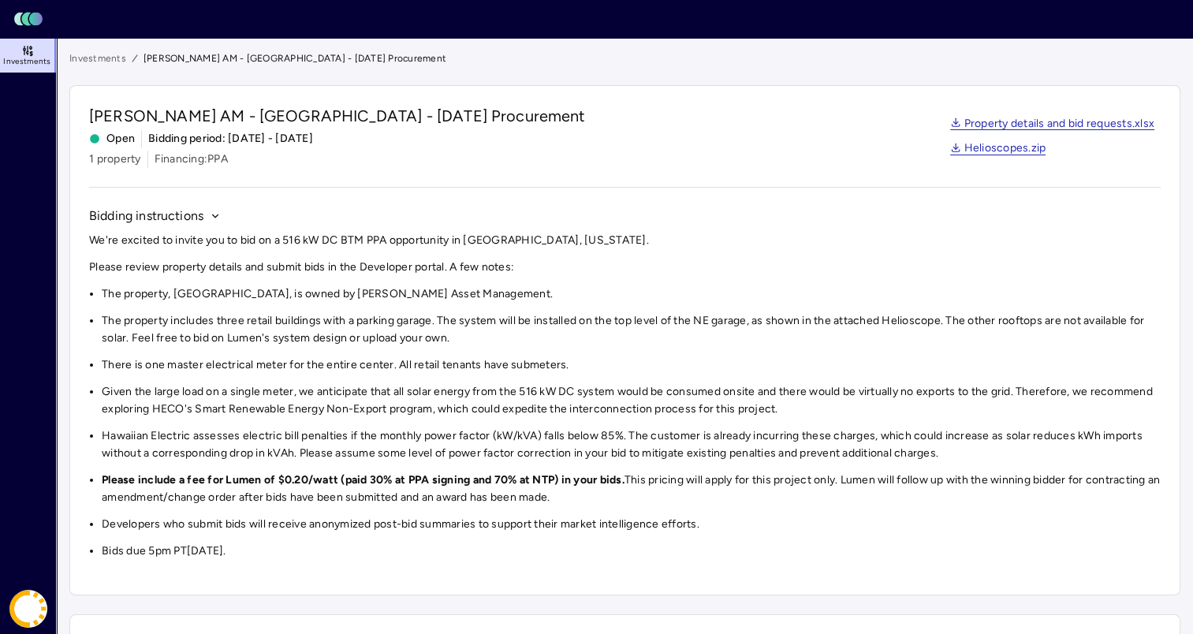
click at [94, 265] on p "Please review property details and submit bids in the Developer portal. A few n…" at bounding box center [624, 267] width 1071 height 17
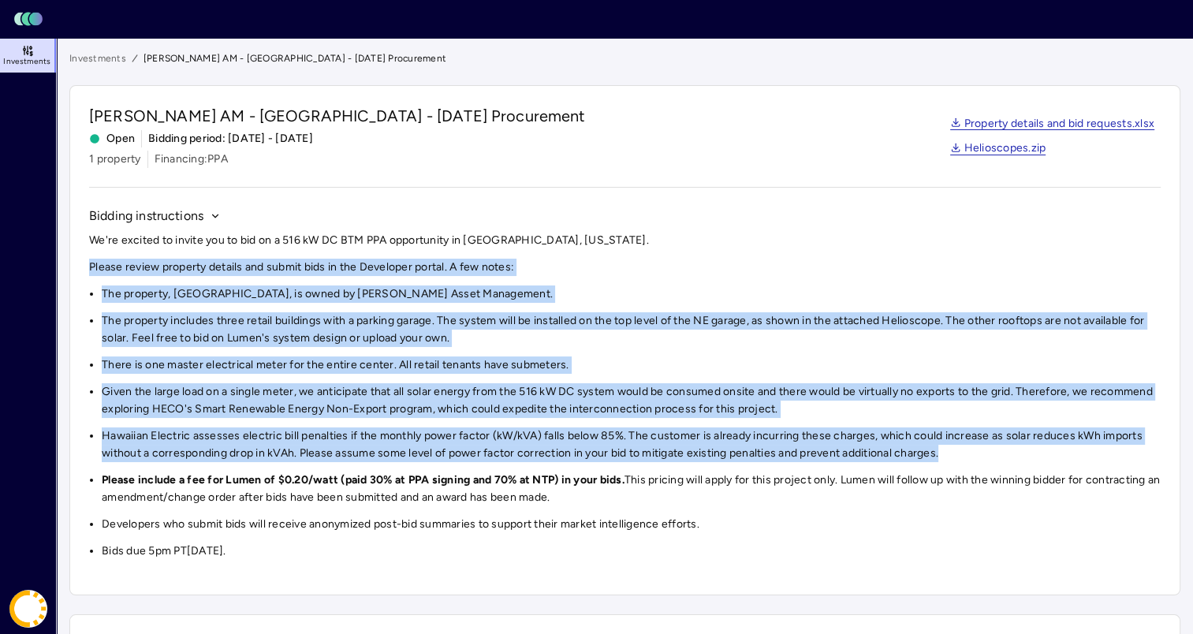
drag, startPoint x: 114, startPoint y: 270, endPoint x: 985, endPoint y: 446, distance: 888.0
click at [985, 446] on div "We're excited to invite you to bid on a 516 kW DC BTM PPA opportunity in [GEOGR…" at bounding box center [624, 396] width 1071 height 328
copy div "Please review property details and submit bids in the Developer portal. A few n…"
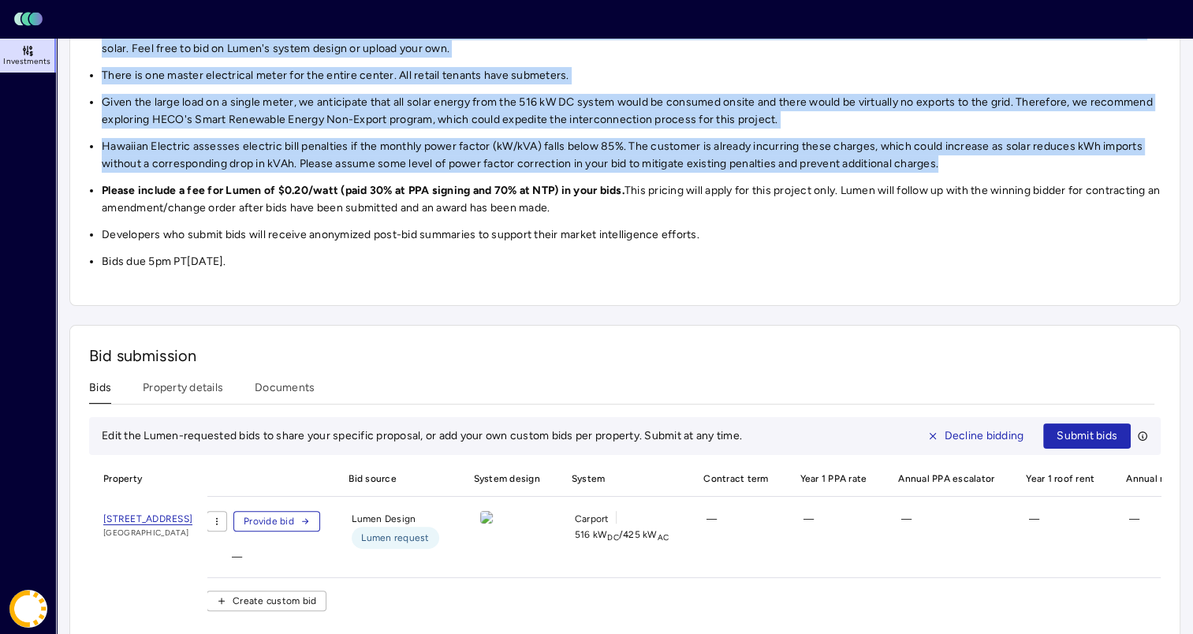
scroll to position [290, 0]
click at [192, 516] on span "[STREET_ADDRESS]" at bounding box center [147, 518] width 89 height 12
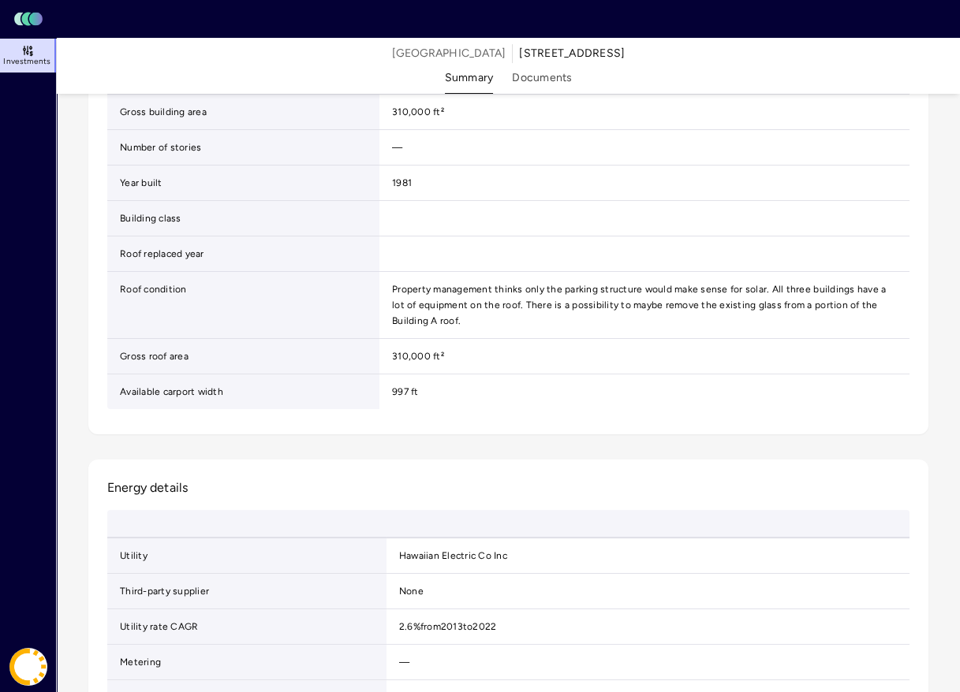
scroll to position [476, 0]
click at [247, 96] on td "Building type" at bounding box center [243, 78] width 272 height 35
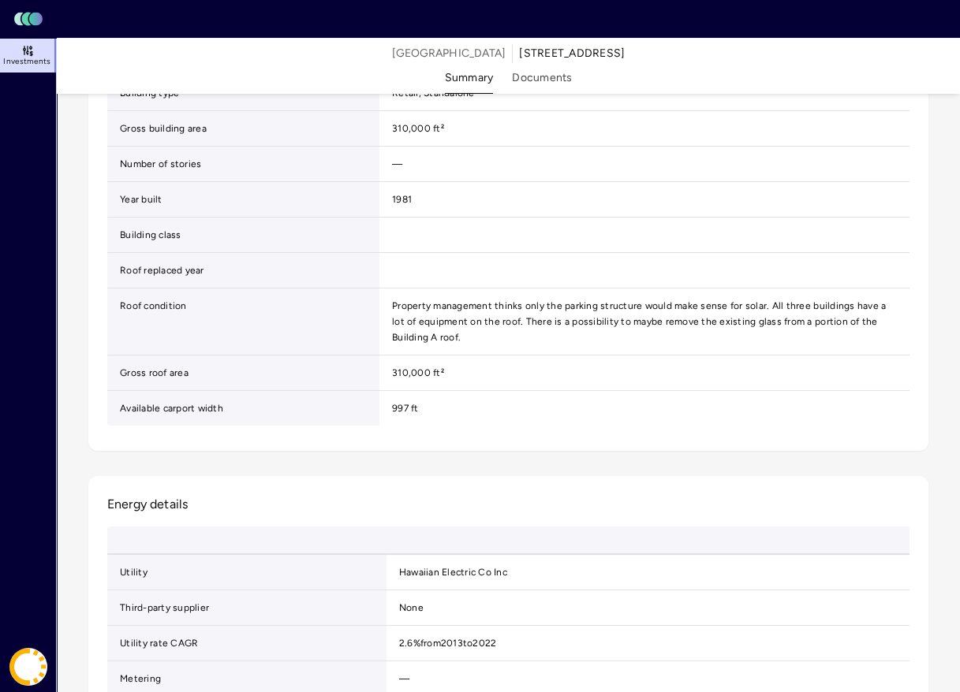
scroll to position [460, 0]
click at [6, 166] on div "Investments" at bounding box center [29, 340] width 58 height 604
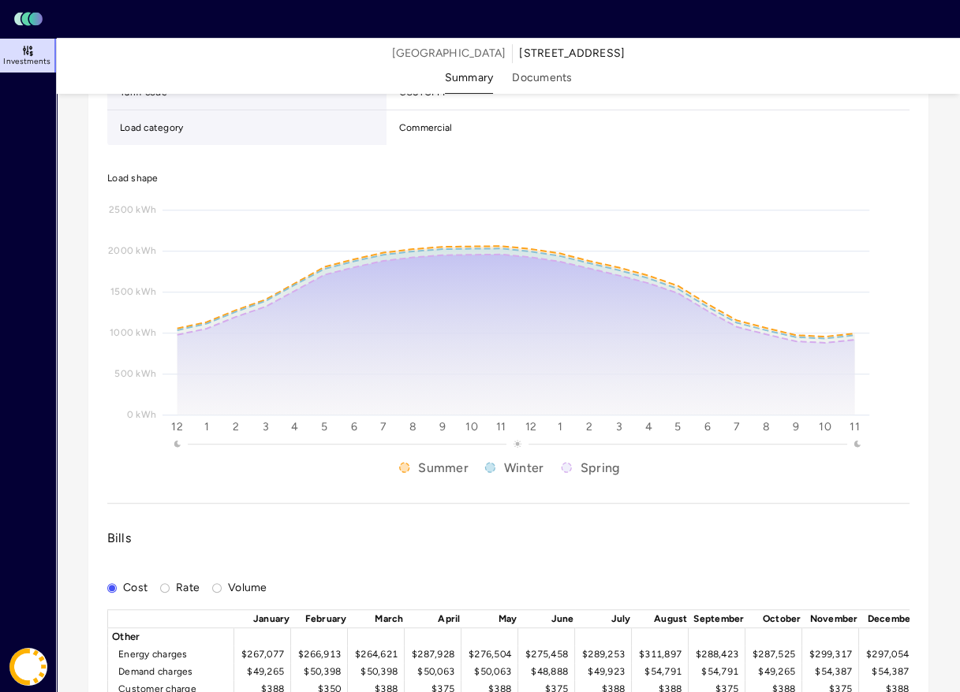
scroll to position [1674, 0]
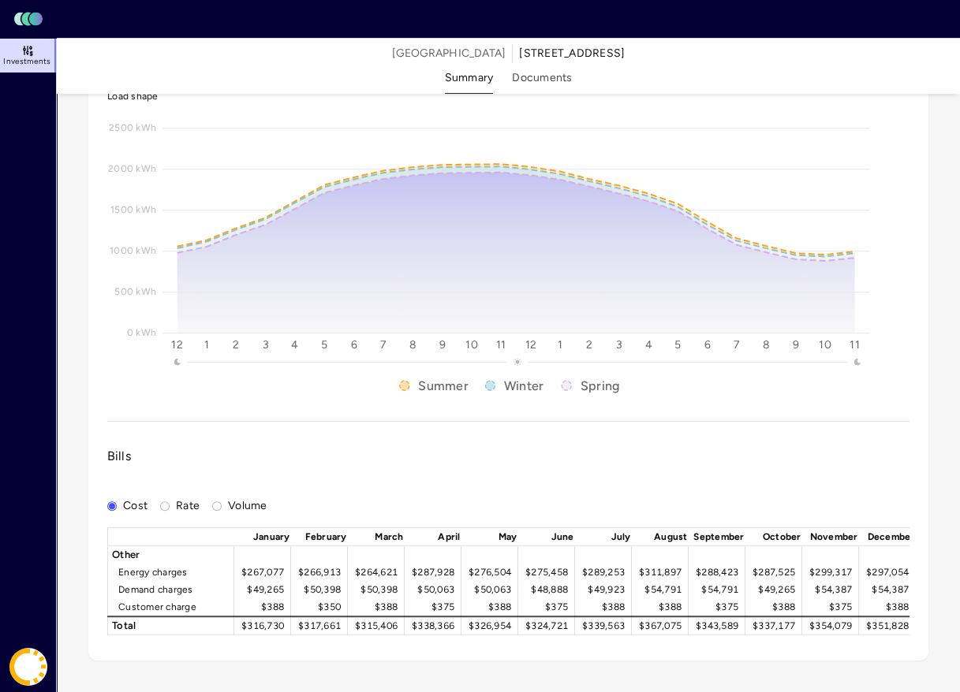
click at [527, 65] on div "Summary Documents [GEOGRAPHIC_DATA] [STREET_ADDRESS]" at bounding box center [508, 66] width 903 height 56
click at [536, 77] on button "Documents" at bounding box center [542, 81] width 60 height 24
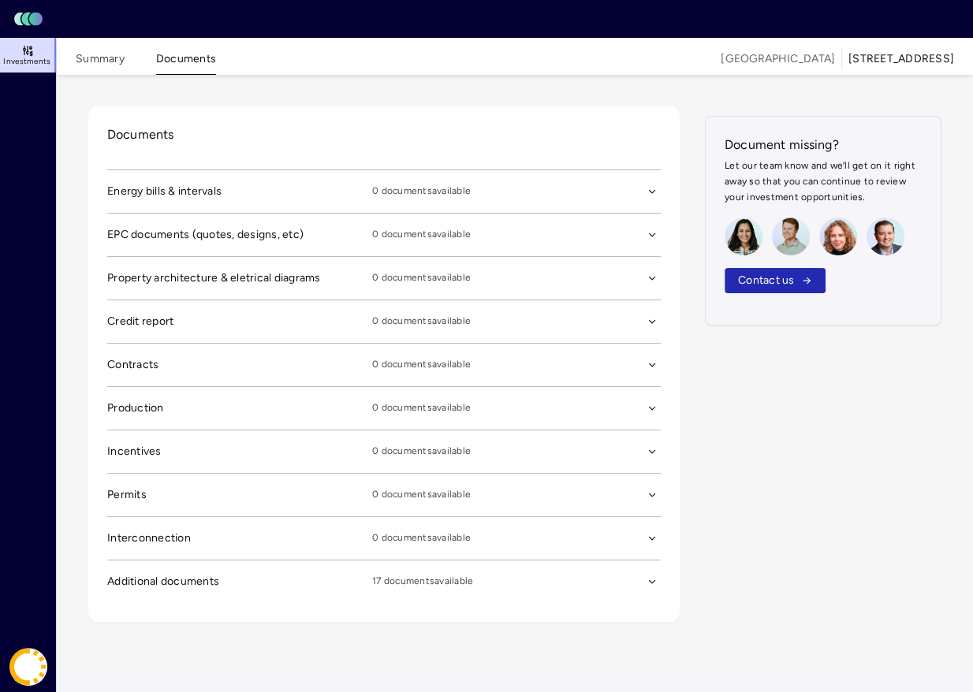
click at [149, 213] on button "Additional documents 17 documents available" at bounding box center [383, 191] width 553 height 43
